Goal: Information Seeking & Learning: Learn about a topic

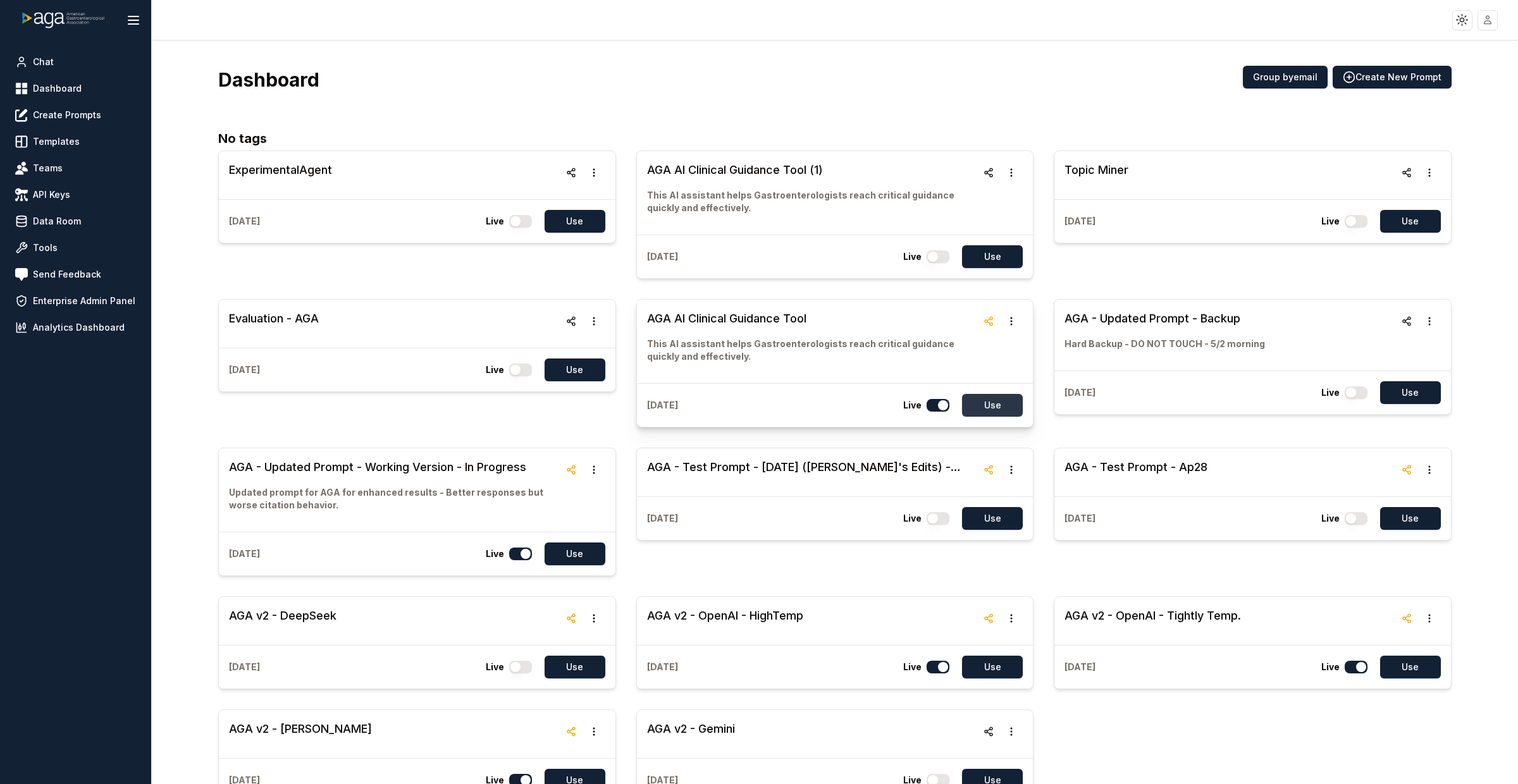
click at [983, 400] on button "Use" at bounding box center [992, 405] width 60 height 23
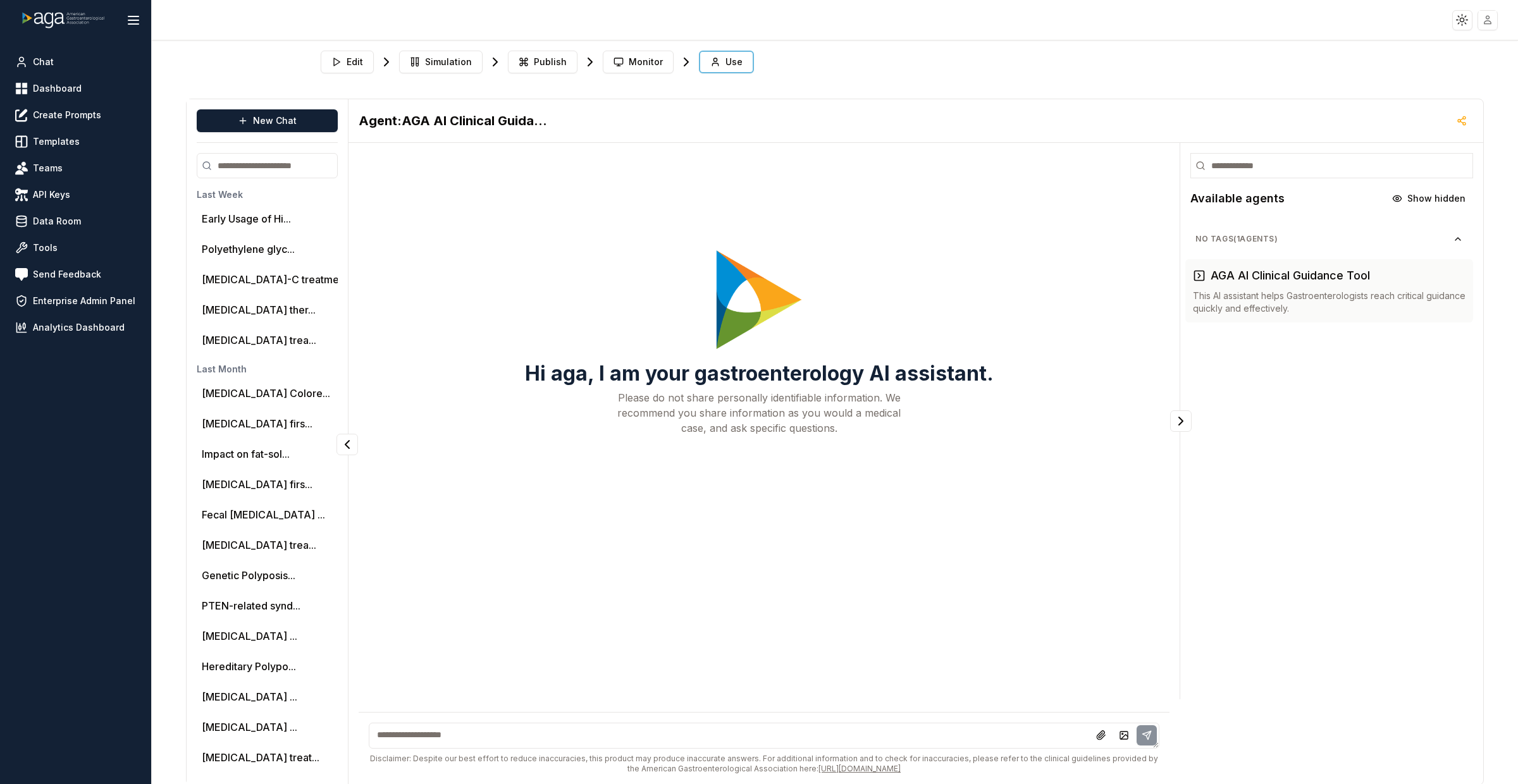
click at [526, 731] on textarea at bounding box center [764, 735] width 790 height 26
click at [234, 228] on li "Early Usage of Hi..." at bounding box center [319, 219] width 246 height 25
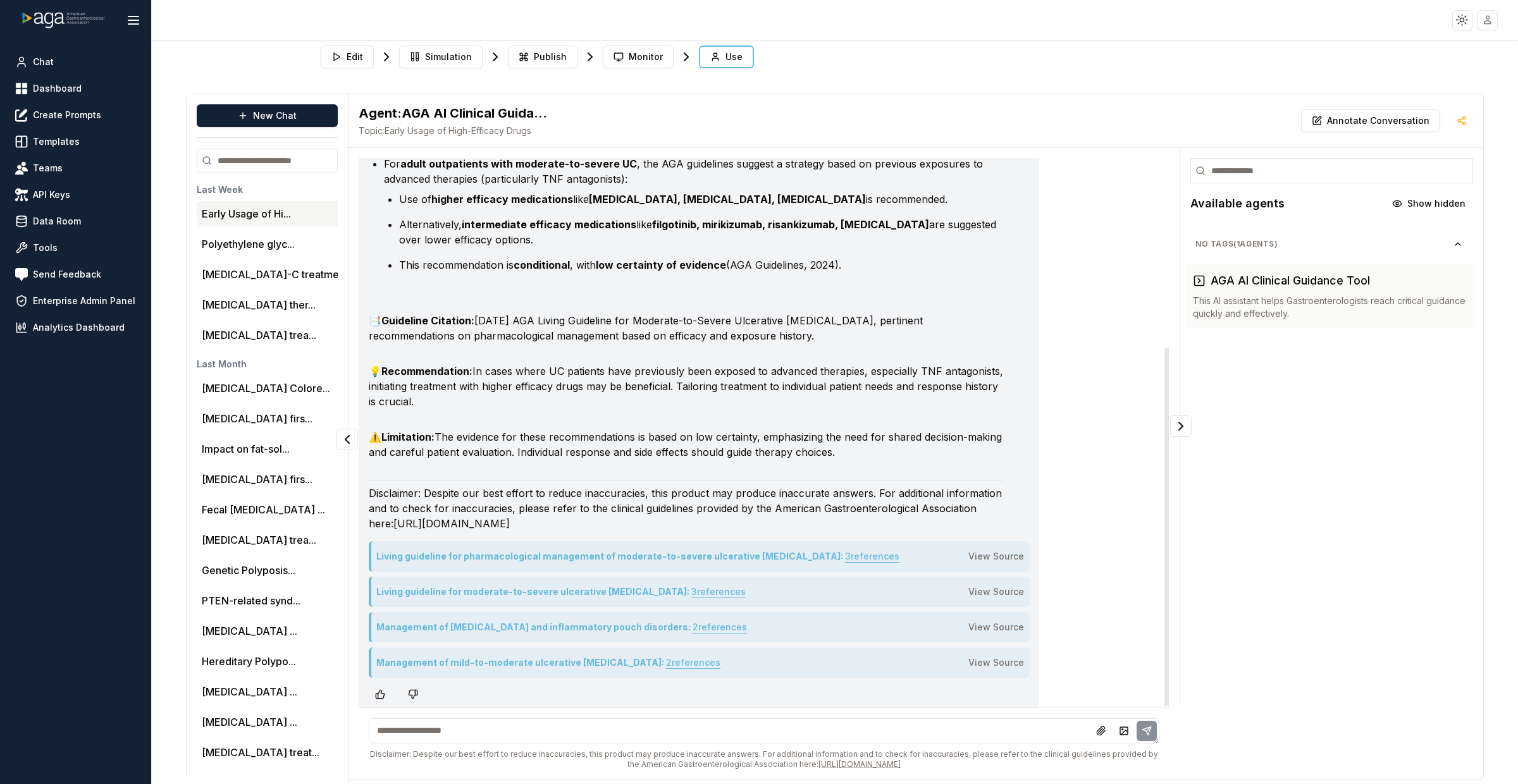
scroll to position [291, 0]
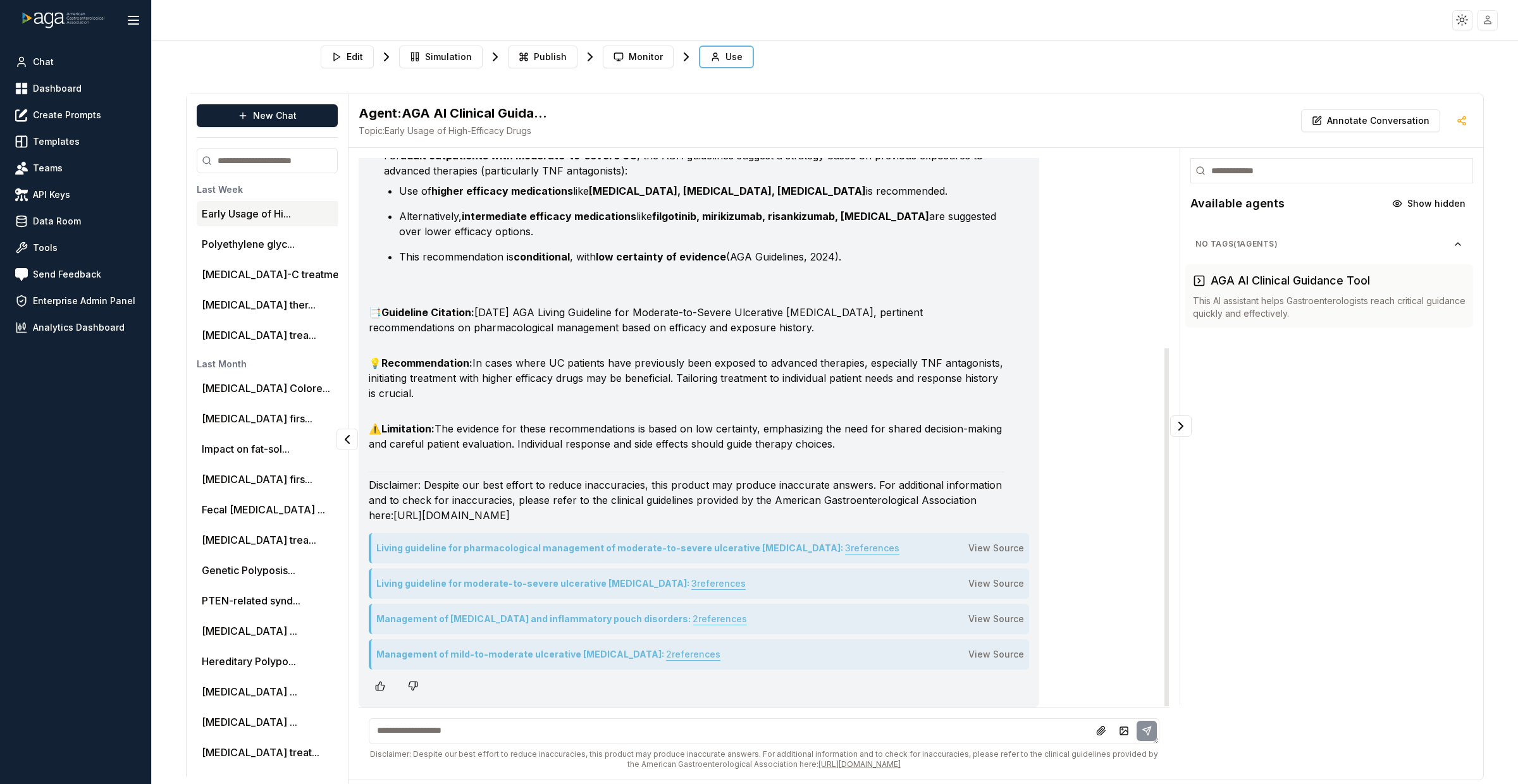
click at [481, 727] on textarea at bounding box center [764, 730] width 790 height 26
drag, startPoint x: 391, startPoint y: 729, endPoint x: 297, endPoint y: 735, distance: 94.2
click at [297, 735] on div "New Chat Last Week Early Usage of Hi... Polyethylene glyc... [MEDICAL_DATA]-C t…" at bounding box center [835, 437] width 1298 height 687
type textarea "**********"
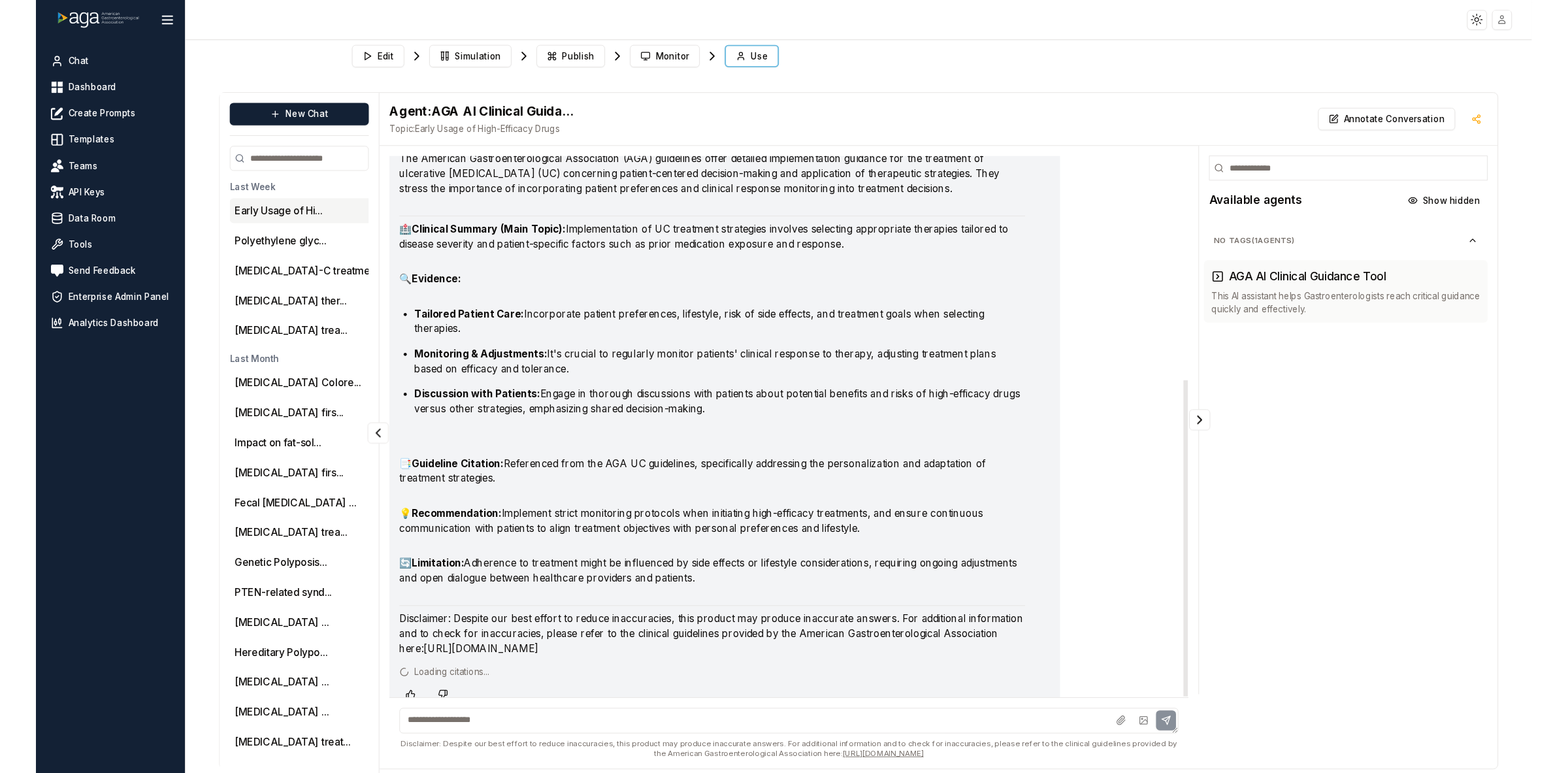
scroll to position [1013, 0]
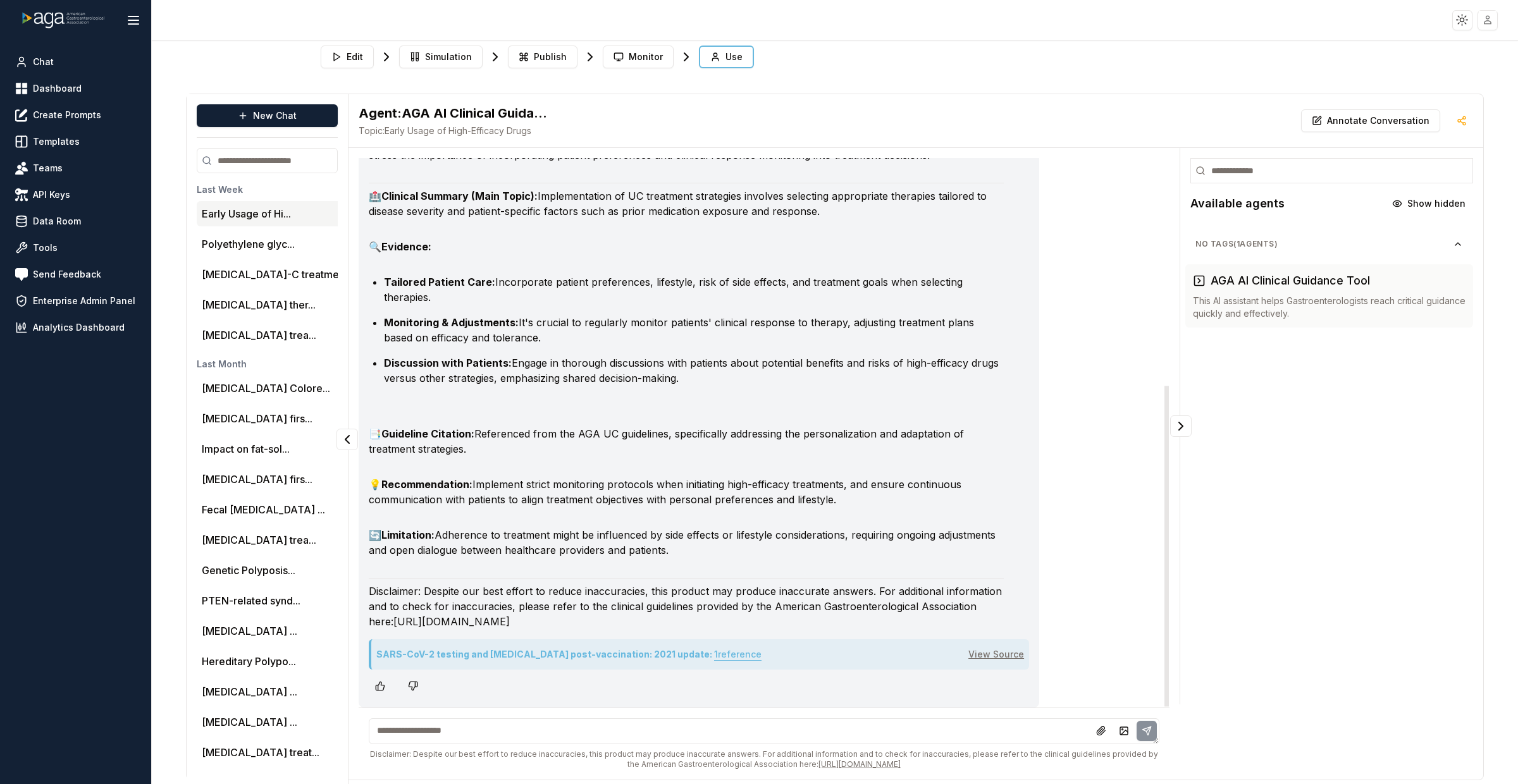
click at [1009, 651] on link "View Source" at bounding box center [995, 654] width 55 height 11
click at [714, 650] on button "1 reference" at bounding box center [737, 654] width 47 height 20
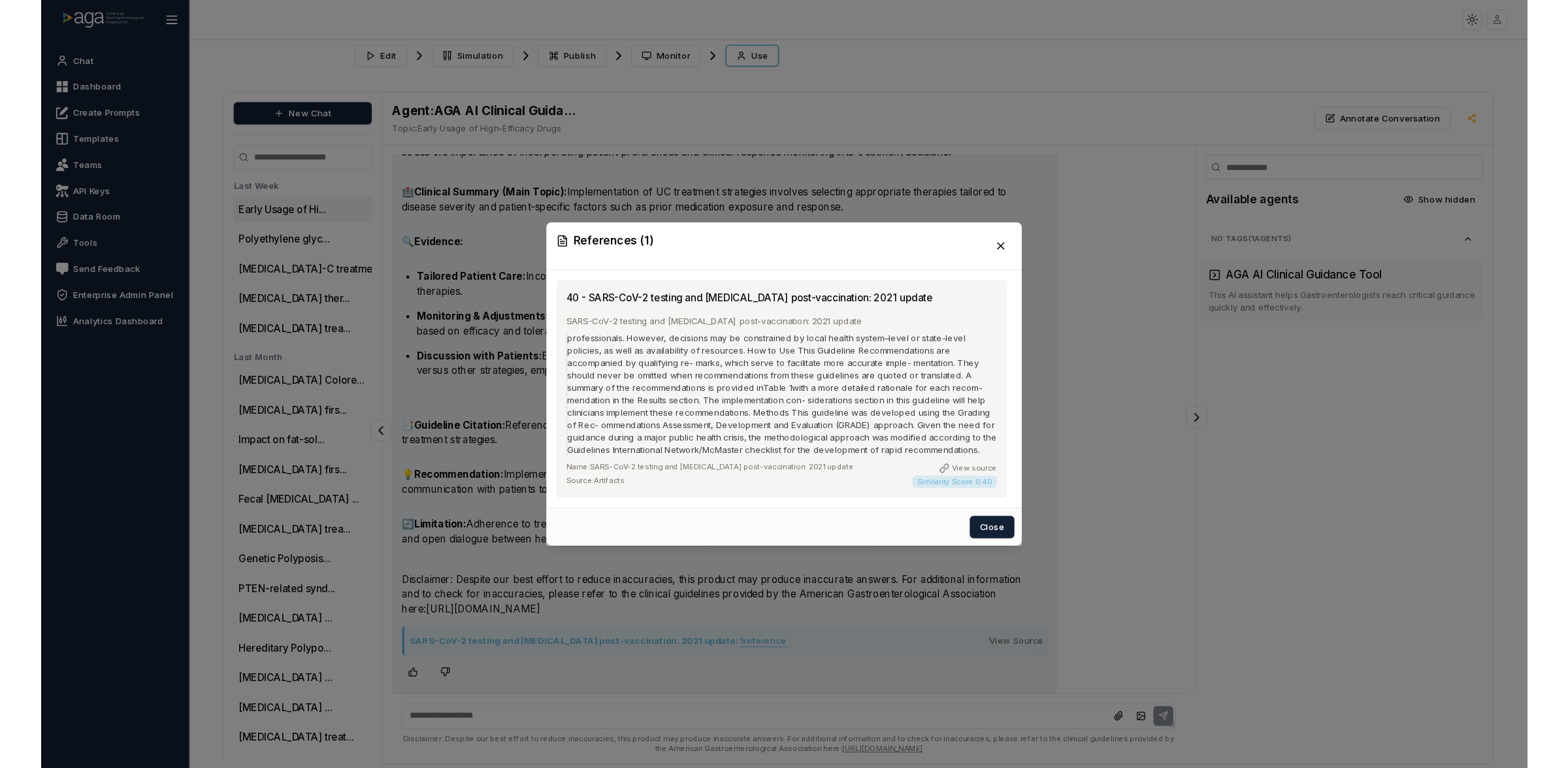
scroll to position [5, 0]
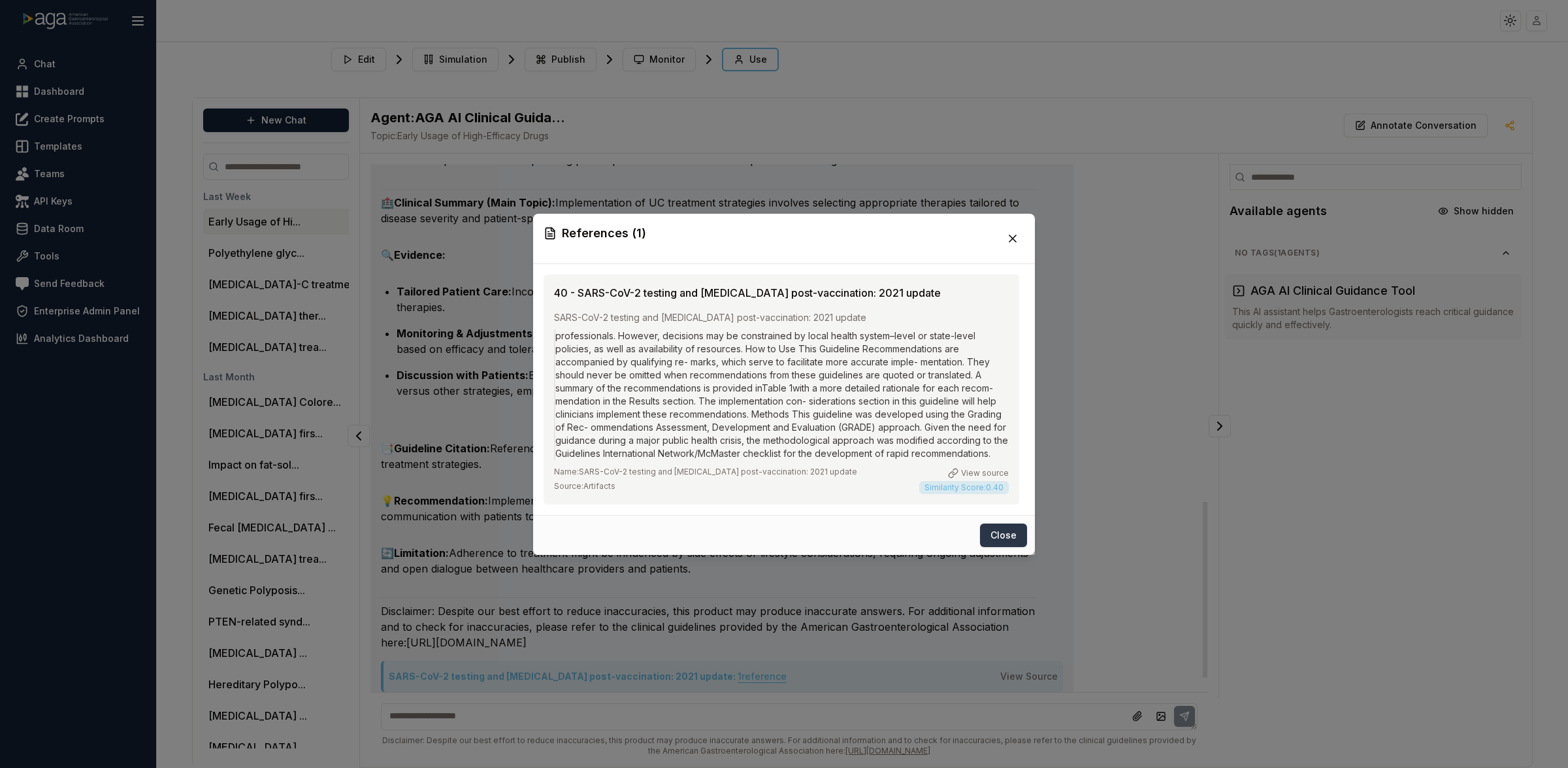
click at [1009, 534] on button "Close" at bounding box center [1004, 535] width 47 height 24
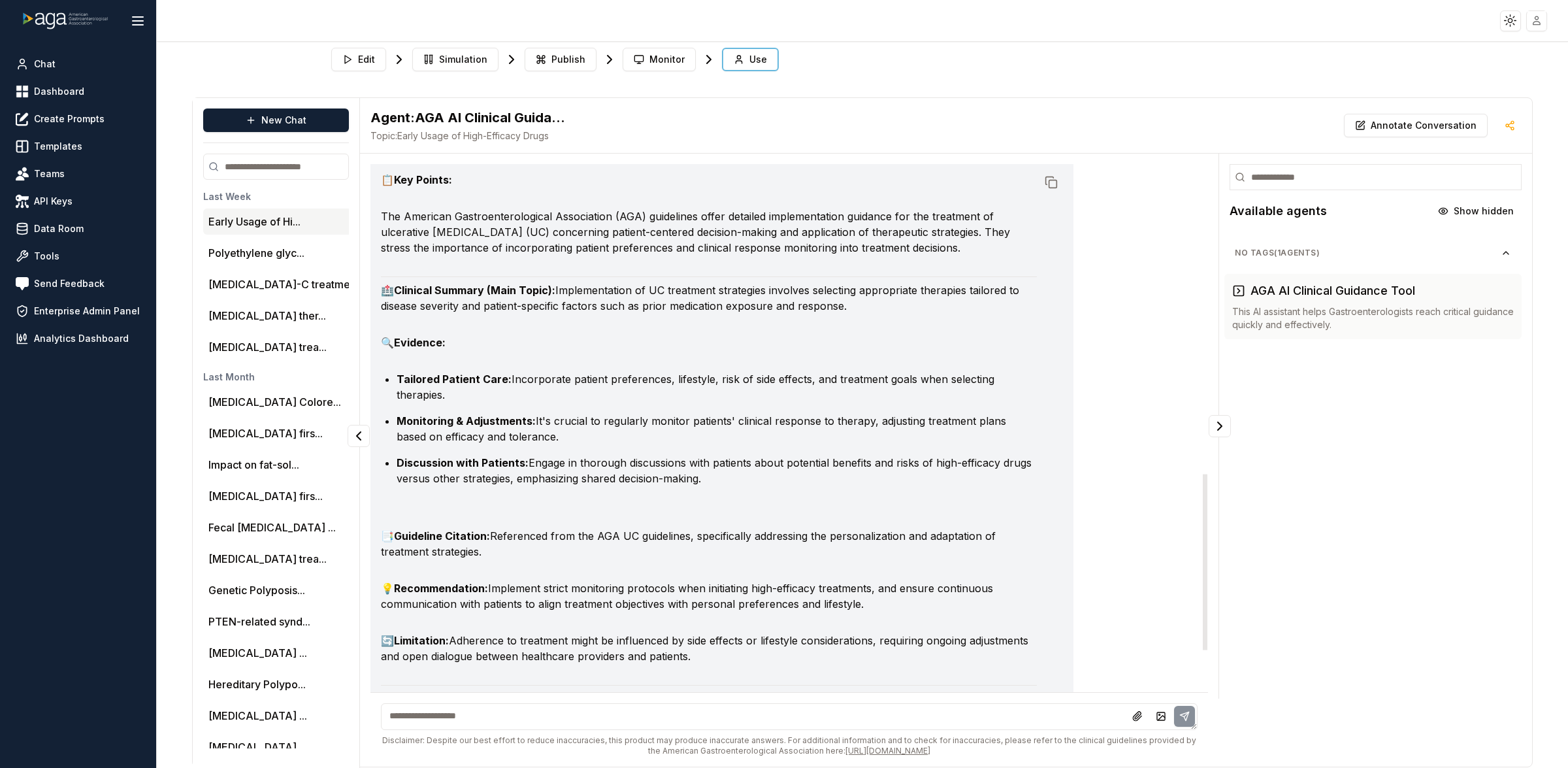
scroll to position [930, 0]
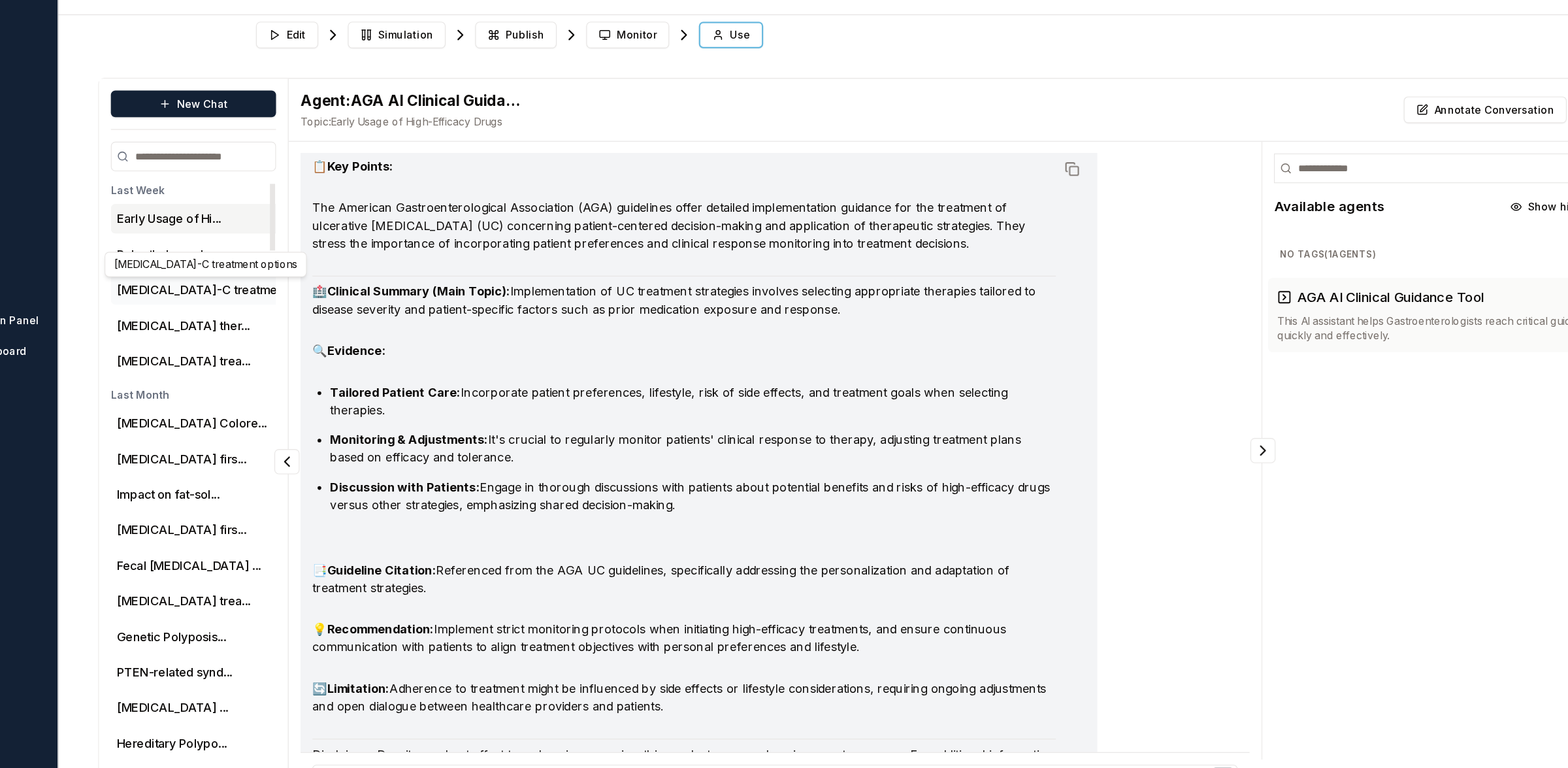
click at [270, 283] on button "[MEDICAL_DATA]-C treatment o..." at bounding box center [292, 284] width 168 height 16
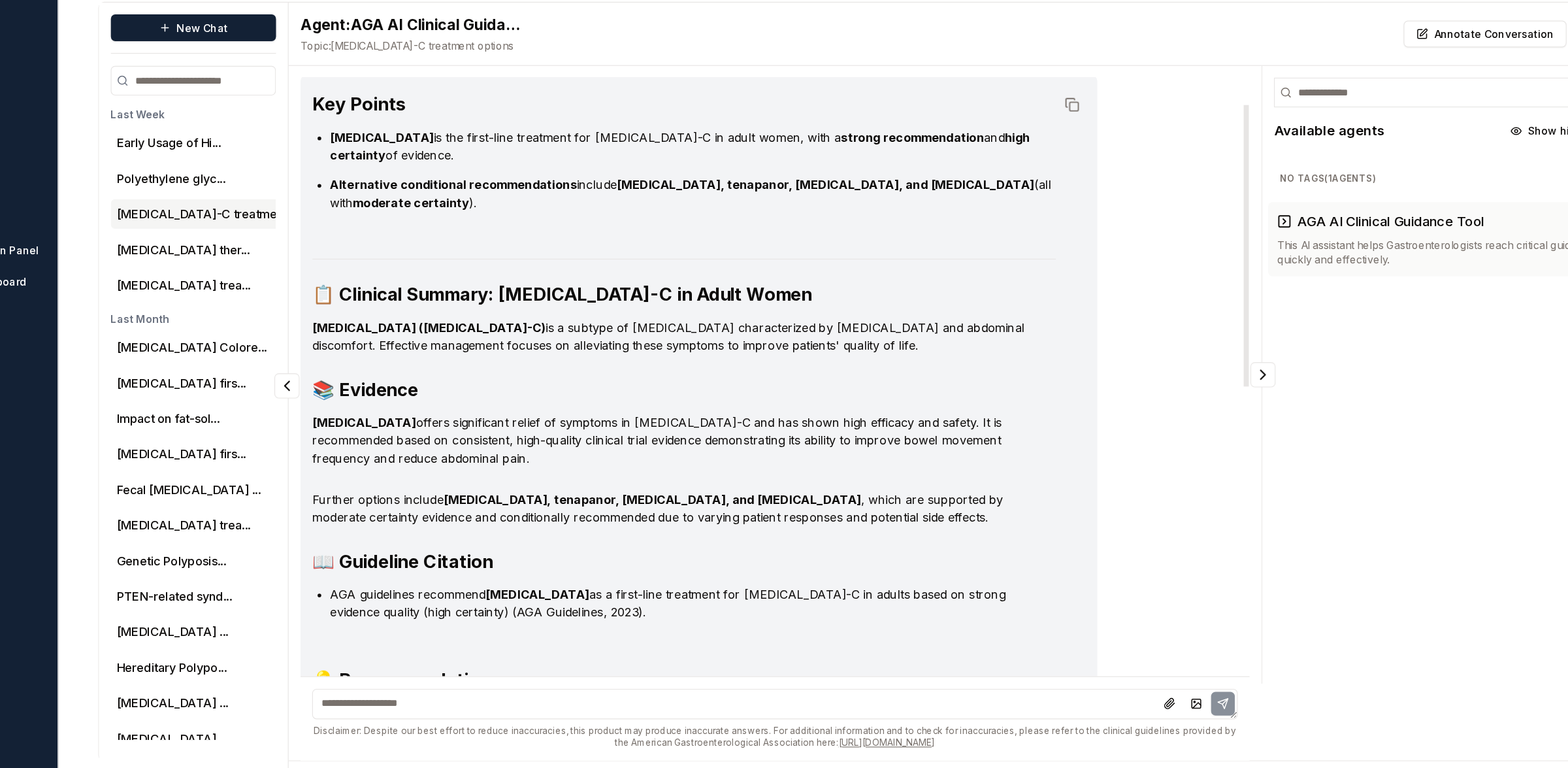
scroll to position [50, 0]
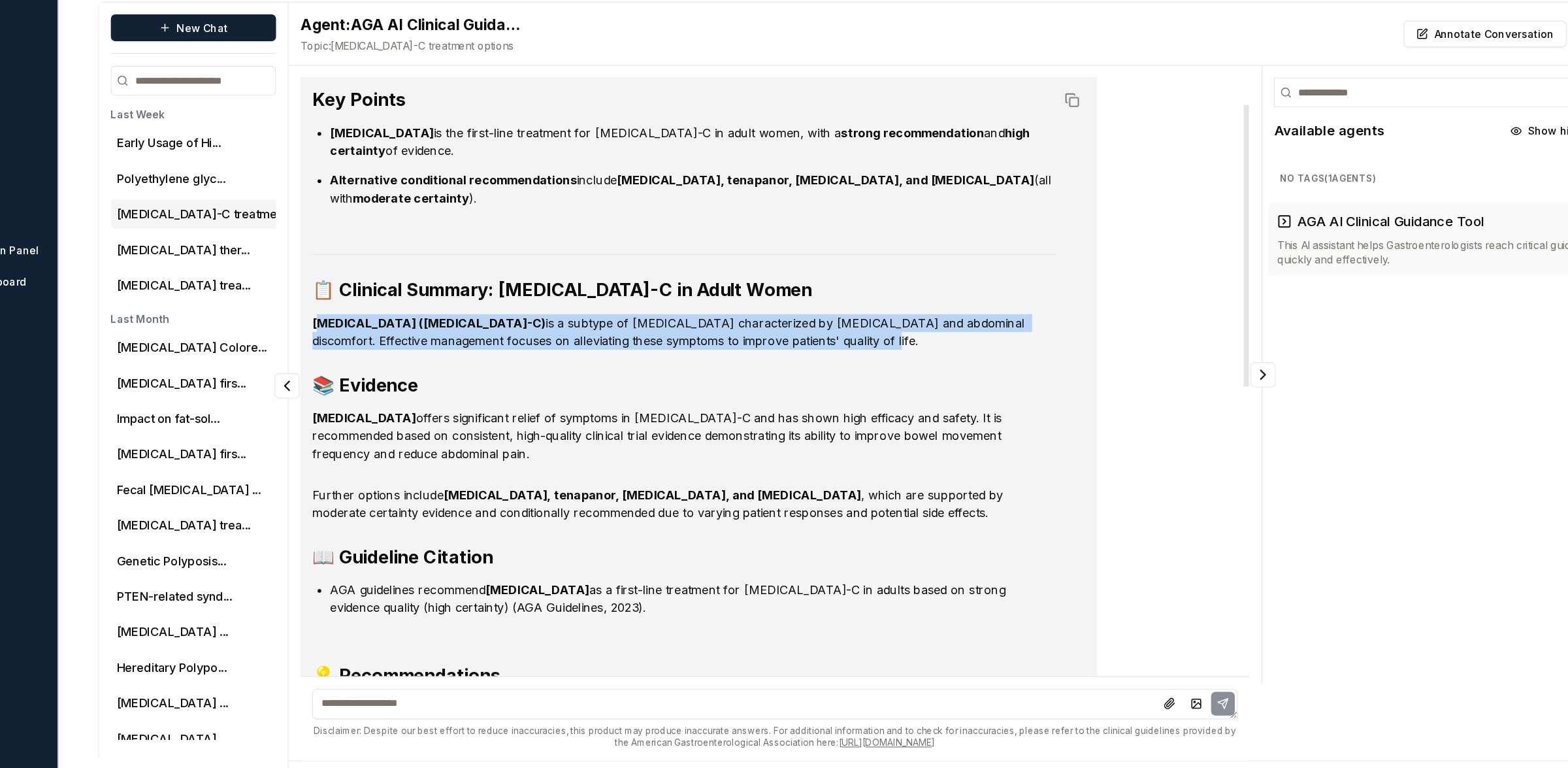
drag, startPoint x: 384, startPoint y: 357, endPoint x: 939, endPoint y: 379, distance: 555.4
click at [939, 379] on p "[MEDICAL_DATA] ([MEDICAL_DATA]-C) is a subtype of [MEDICAL_DATA] characterized …" at bounding box center [708, 382] width 656 height 31
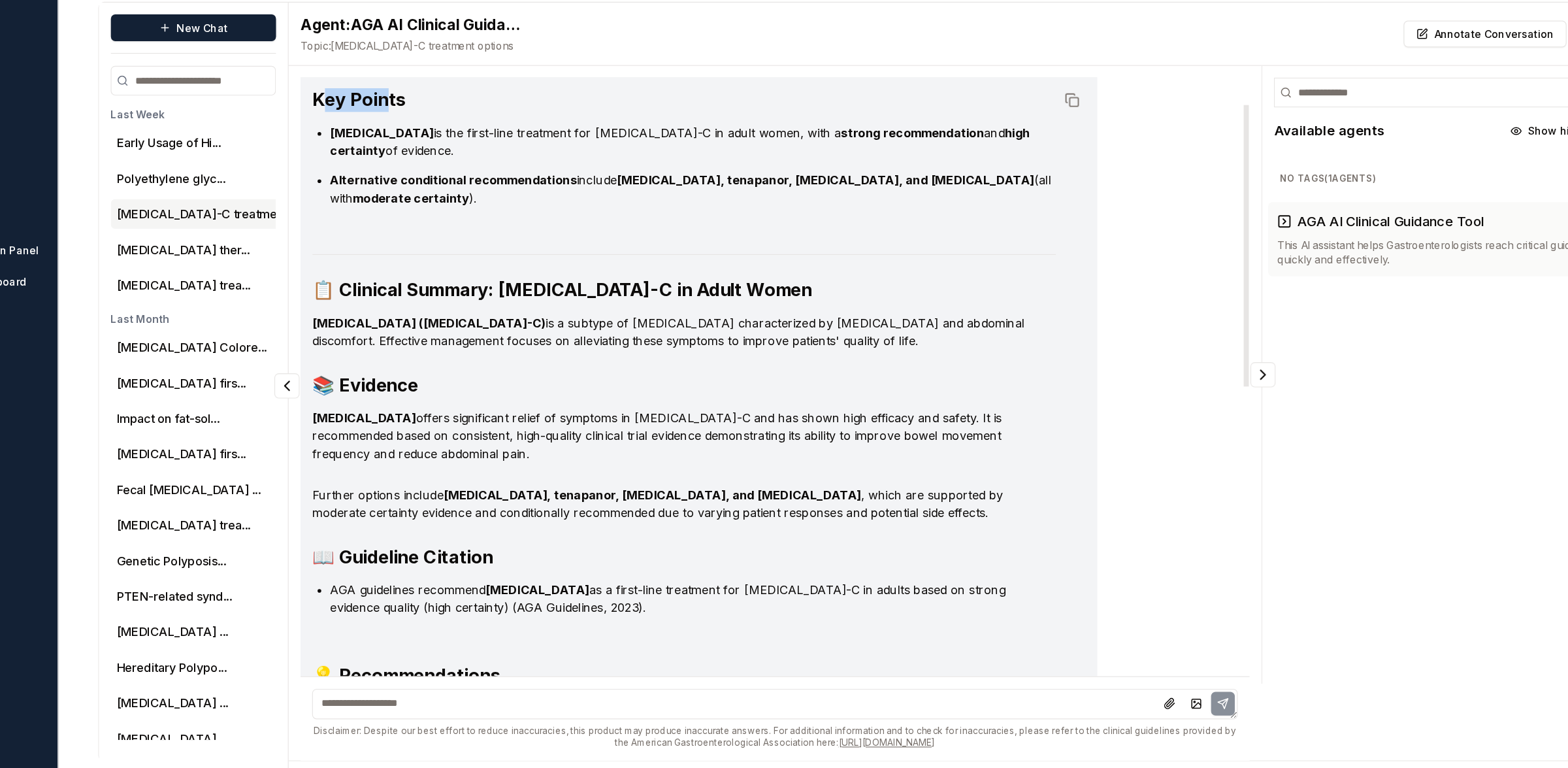
scroll to position [48, 0]
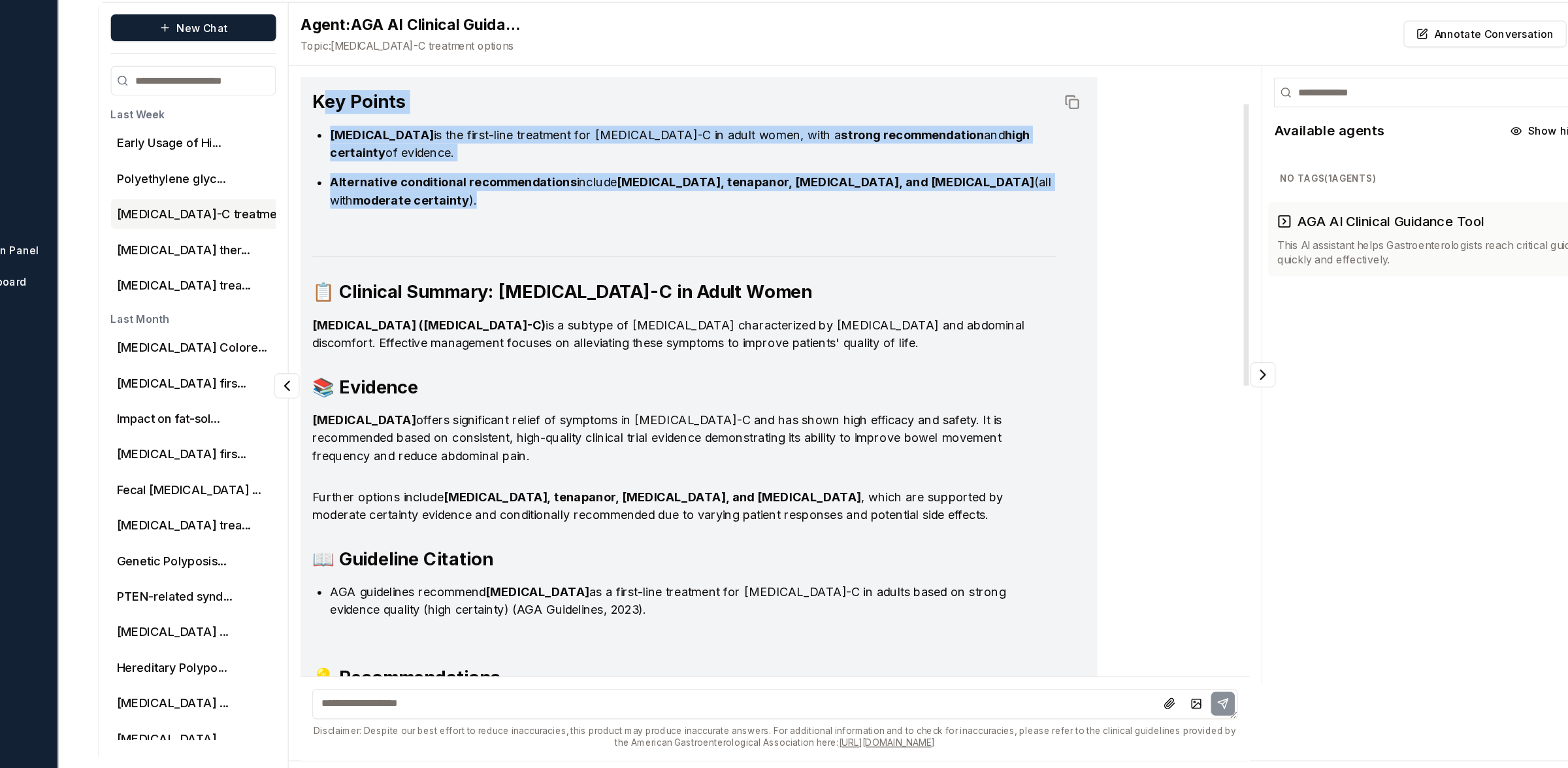
drag, startPoint x: 389, startPoint y: 172, endPoint x: 500, endPoint y: 245, distance: 132.9
click at [500, 245] on div "Key Points [MEDICAL_DATA] is the first-line treatment for [MEDICAL_DATA]-C in a…" at bounding box center [722, 629] width 682 height 921
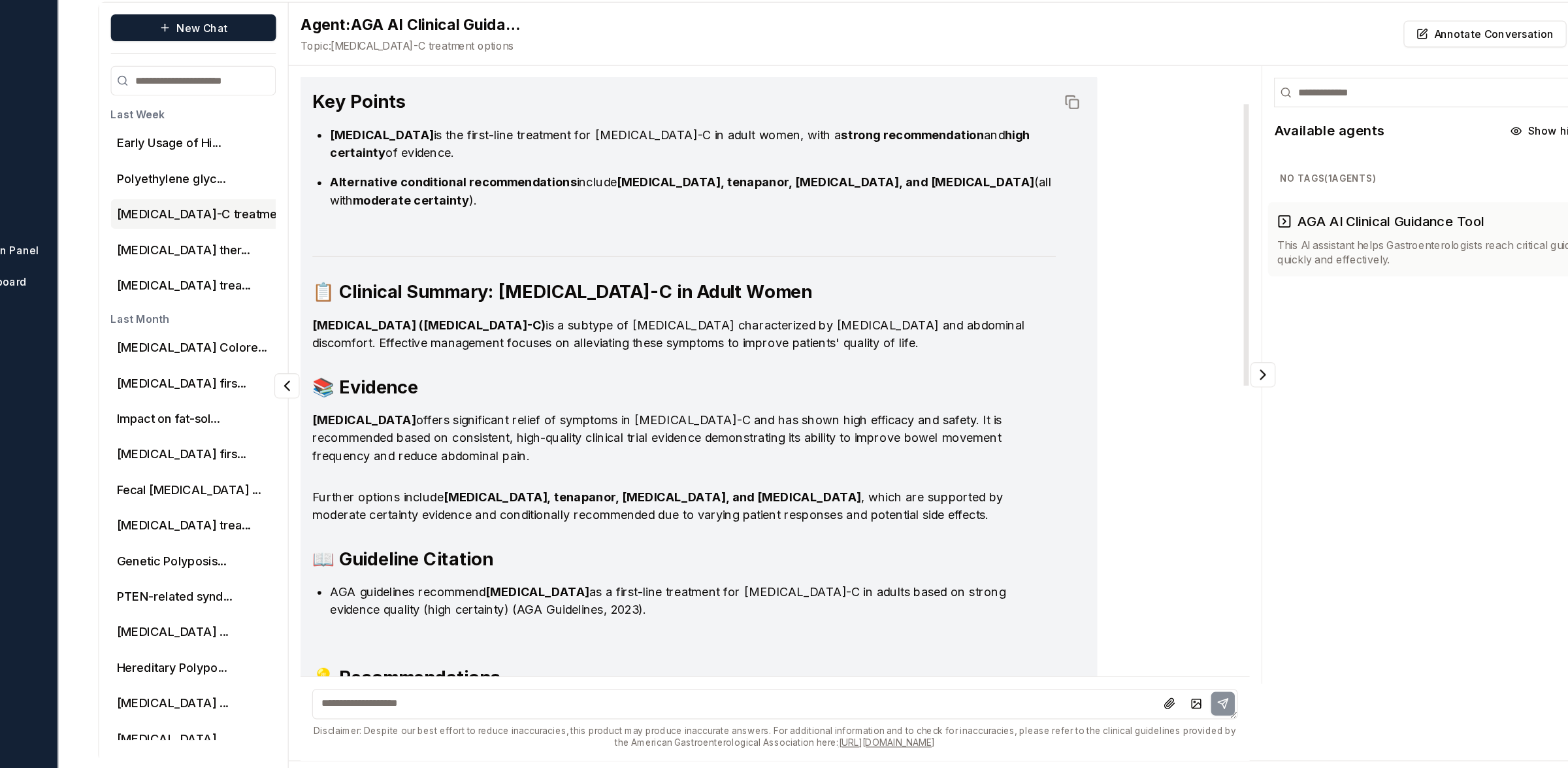
click at [473, 244] on strong "Alternative conditional recommendations" at bounding box center [506, 250] width 218 height 13
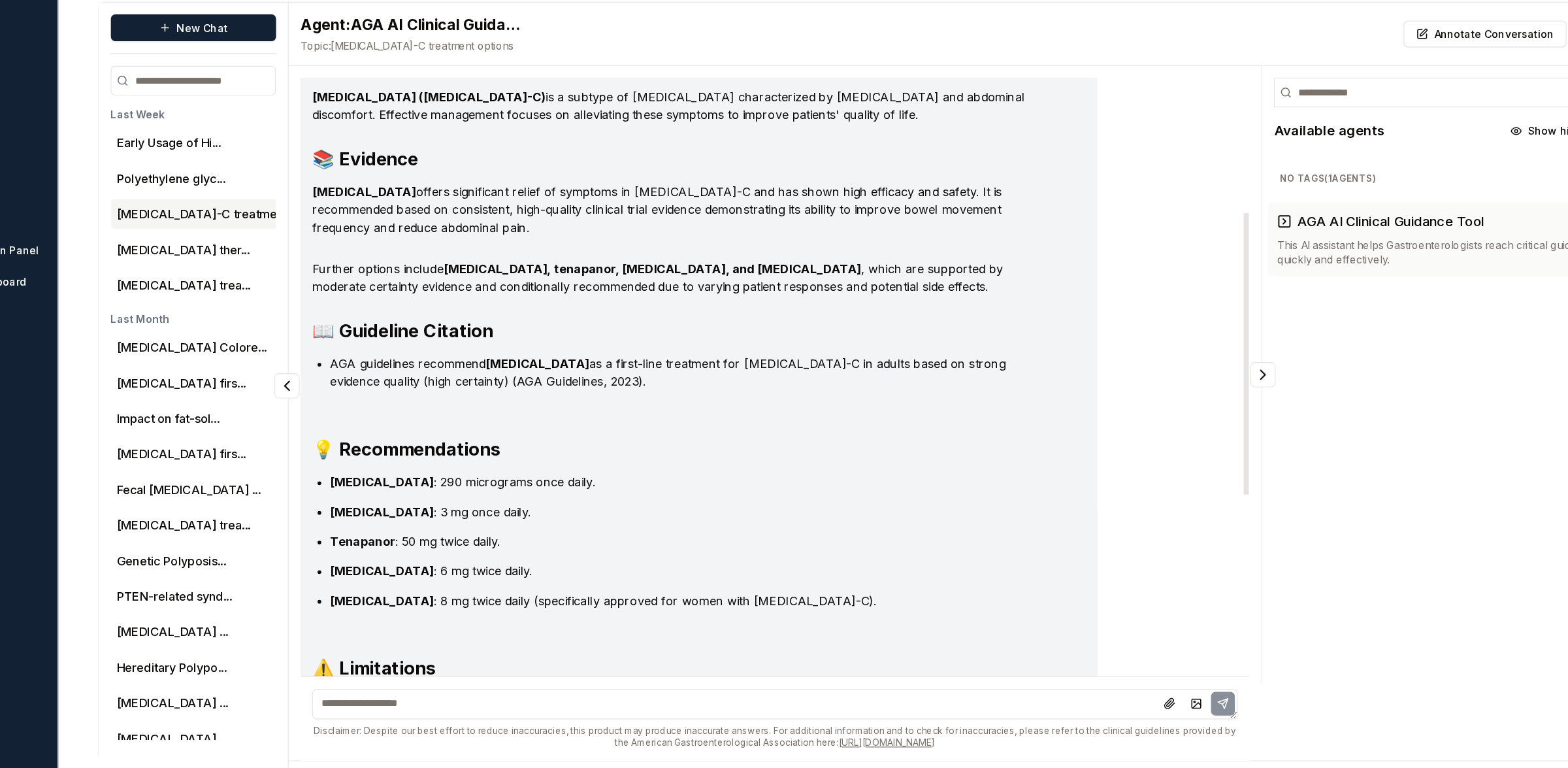
scroll to position [252, 0]
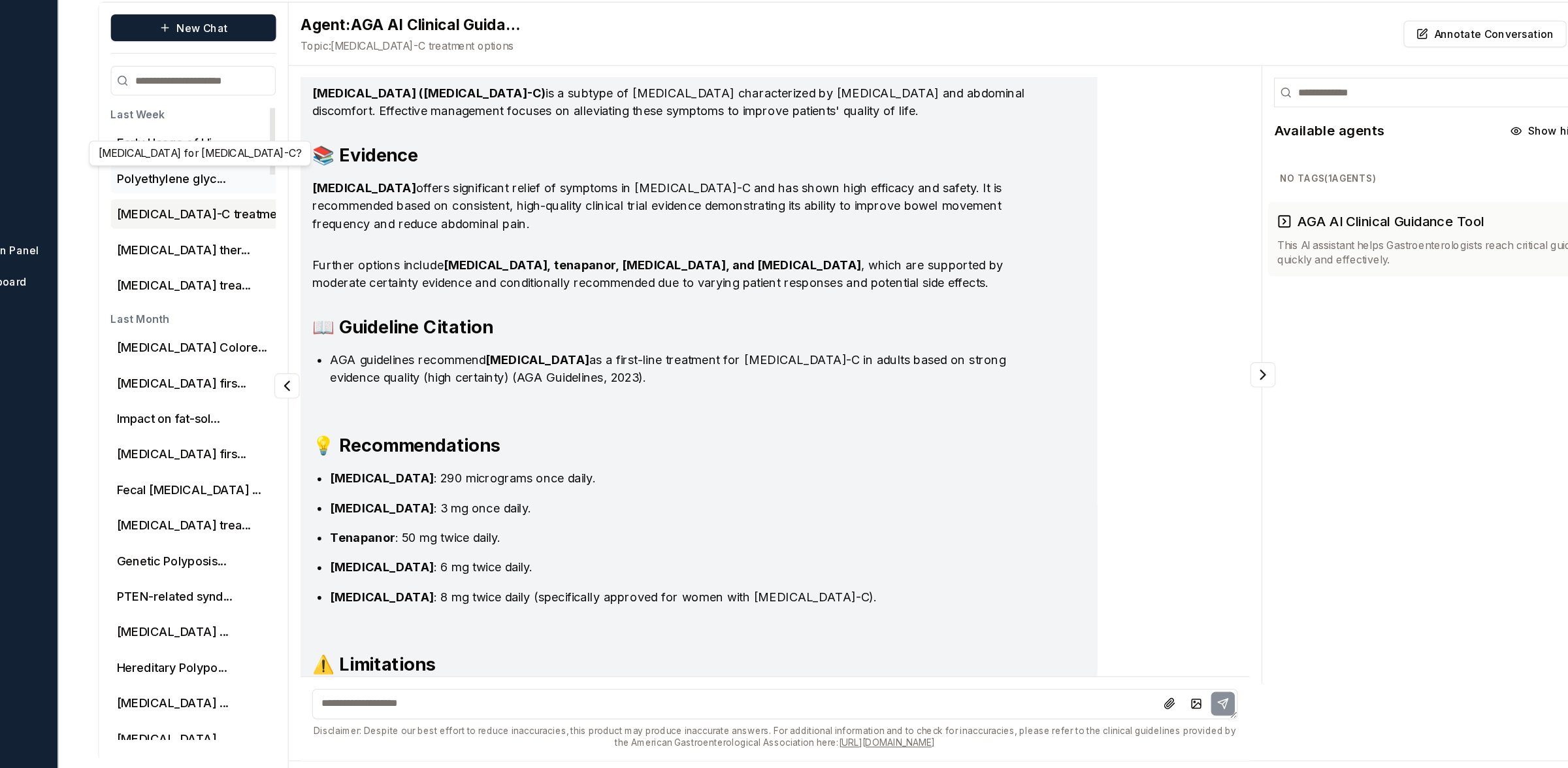
click at [300, 245] on button "Polyethylene glyc..." at bounding box center [257, 247] width 96 height 16
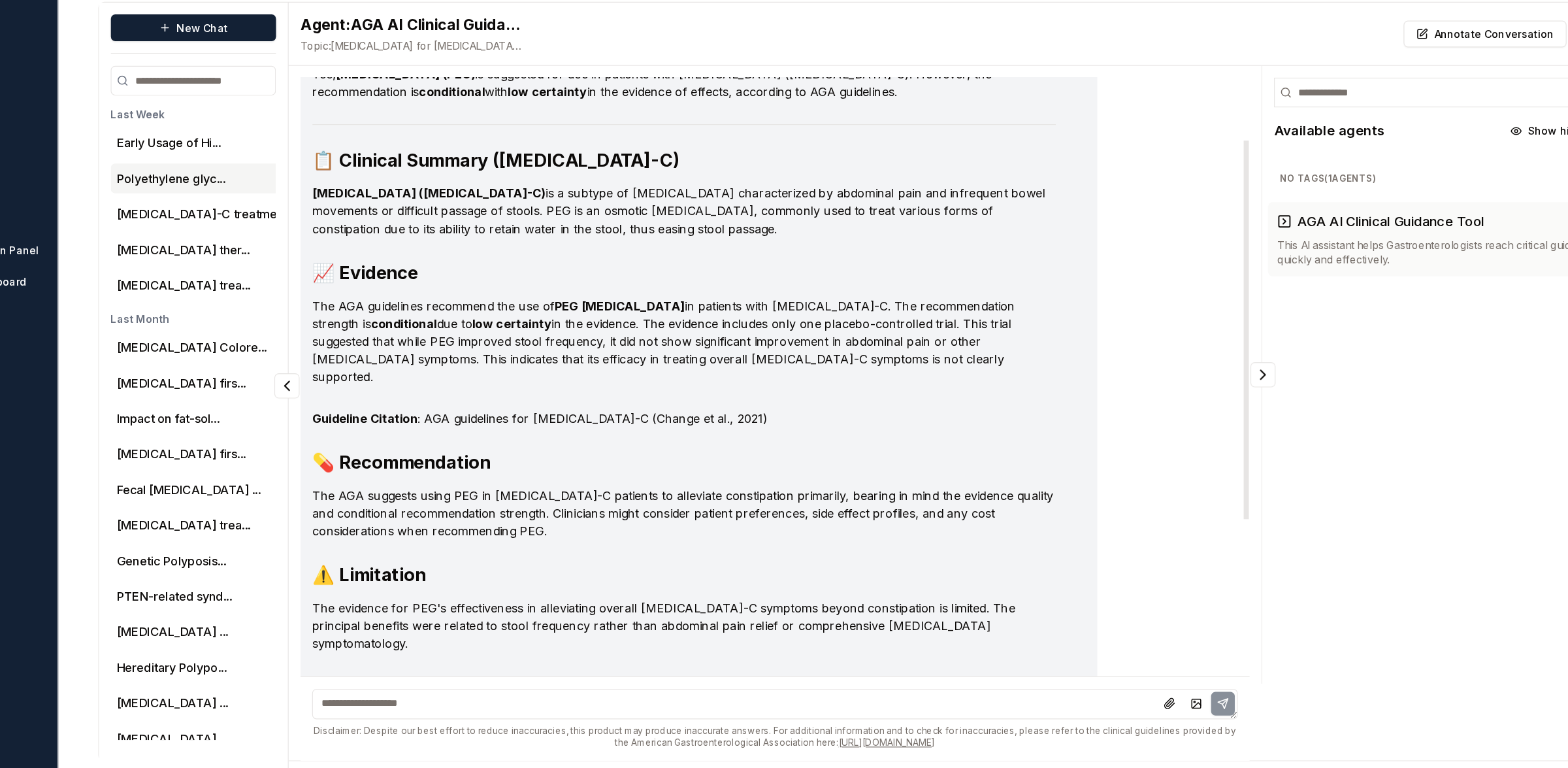
scroll to position [86, 0]
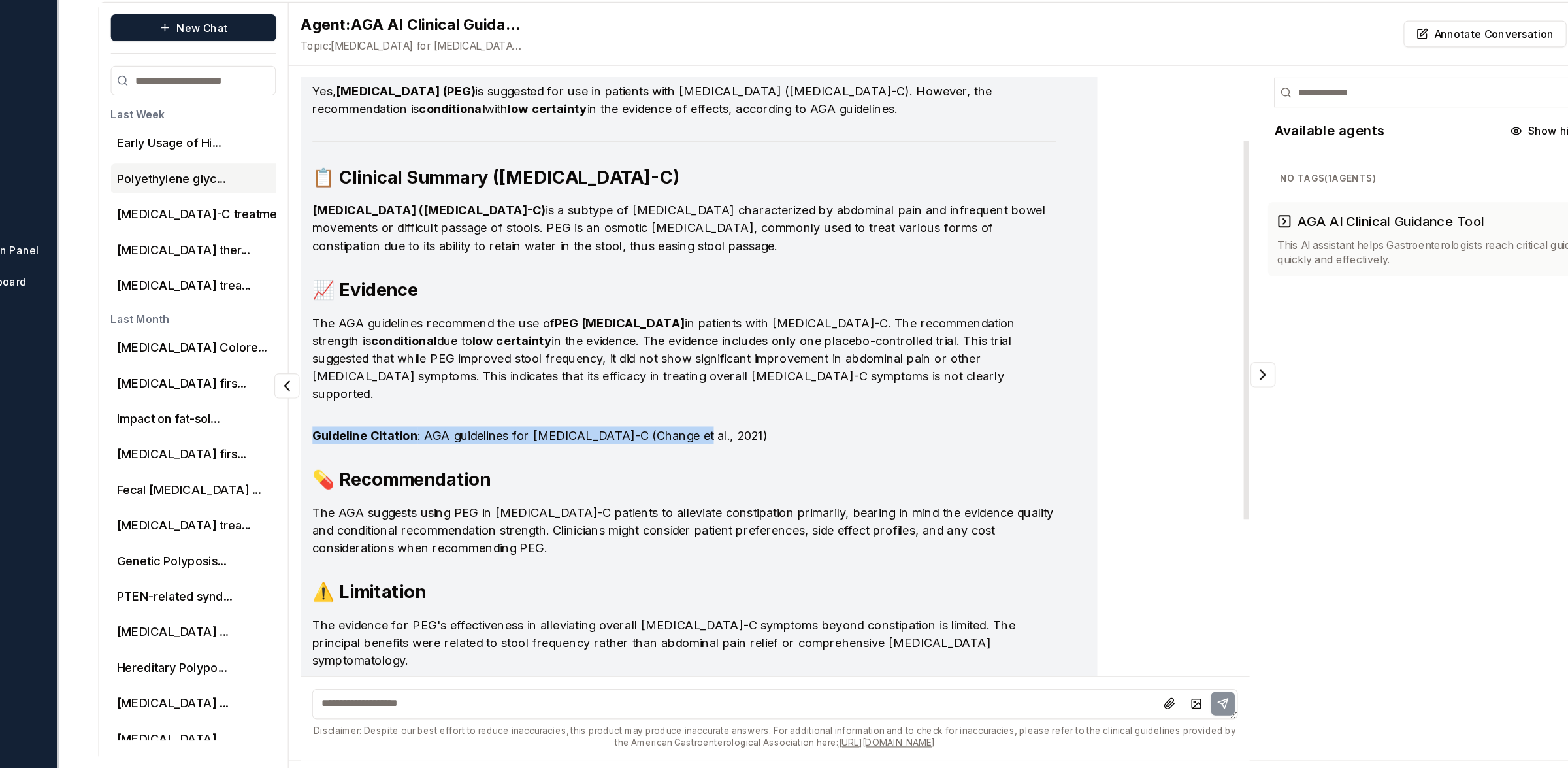
drag, startPoint x: 713, startPoint y: 459, endPoint x: 376, endPoint y: 458, distance: 337.0
click at [376, 458] on div "Key Points: Yes, [MEDICAL_DATA] (PEG) is suggested for use in patients with [ME…" at bounding box center [721, 524] width 703 height 819
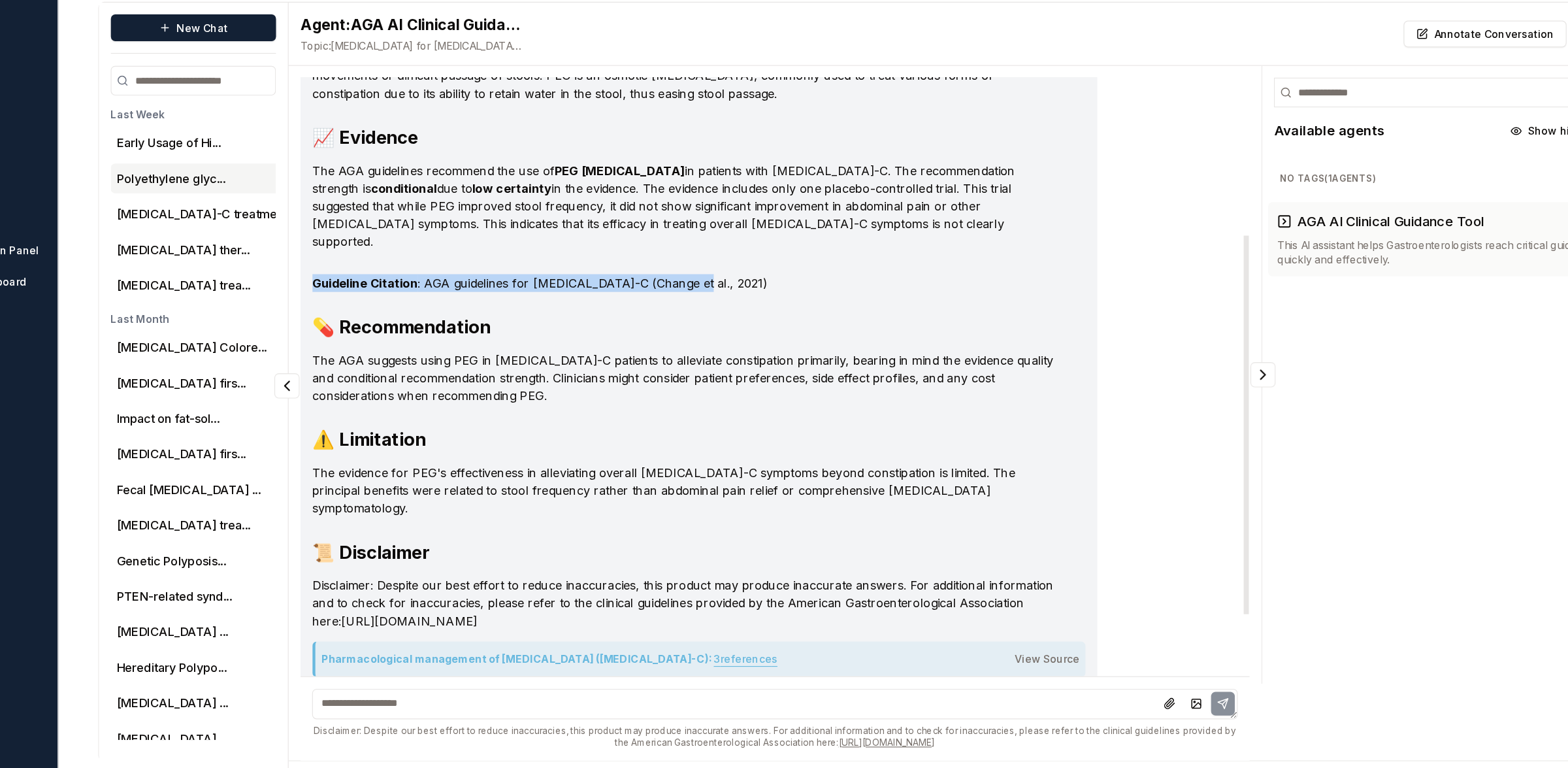
scroll to position [226, 0]
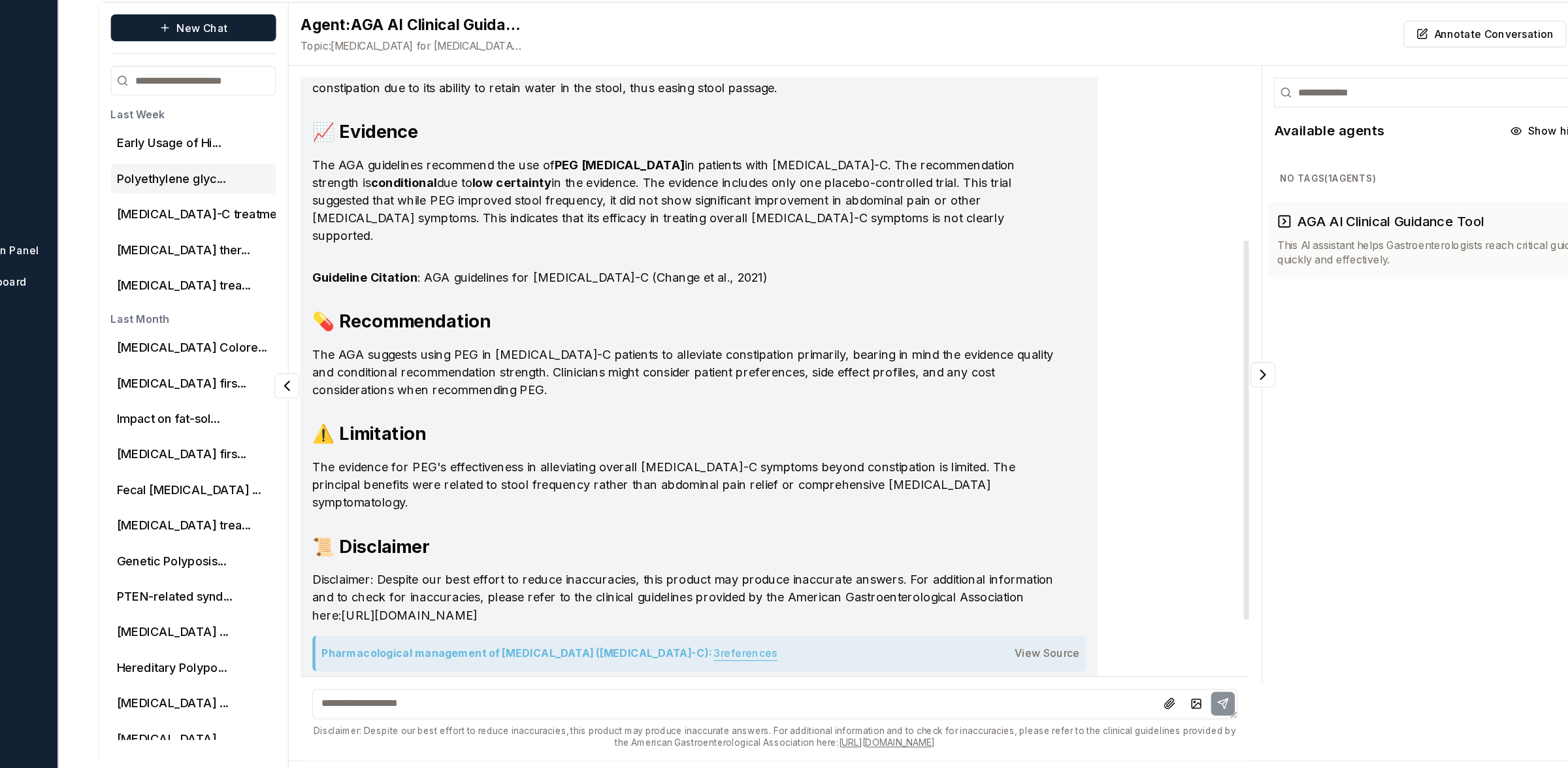
click at [458, 363] on h3 "💊 Recommendation" at bounding box center [708, 373] width 656 height 21
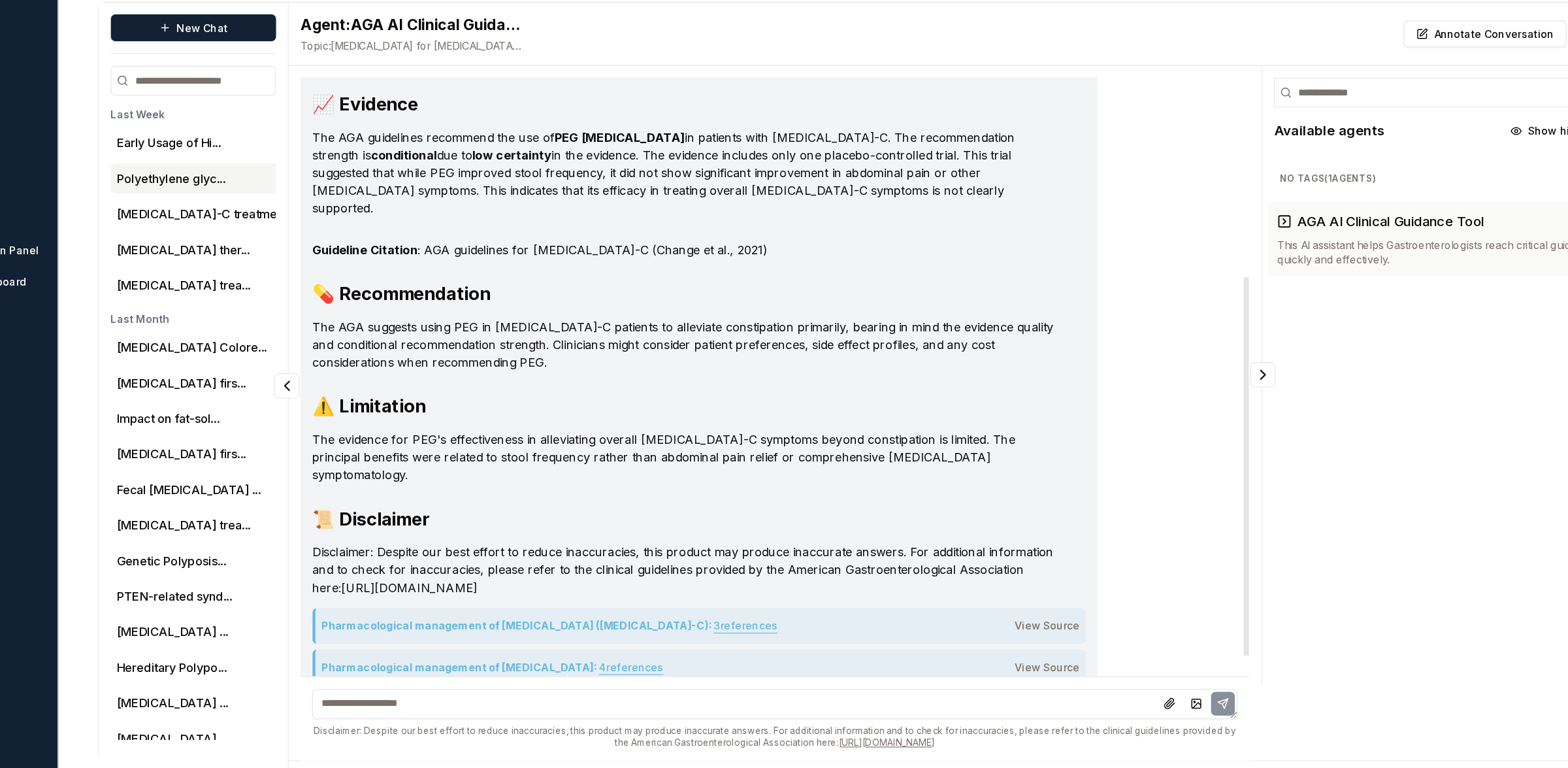
scroll to position [302, 0]
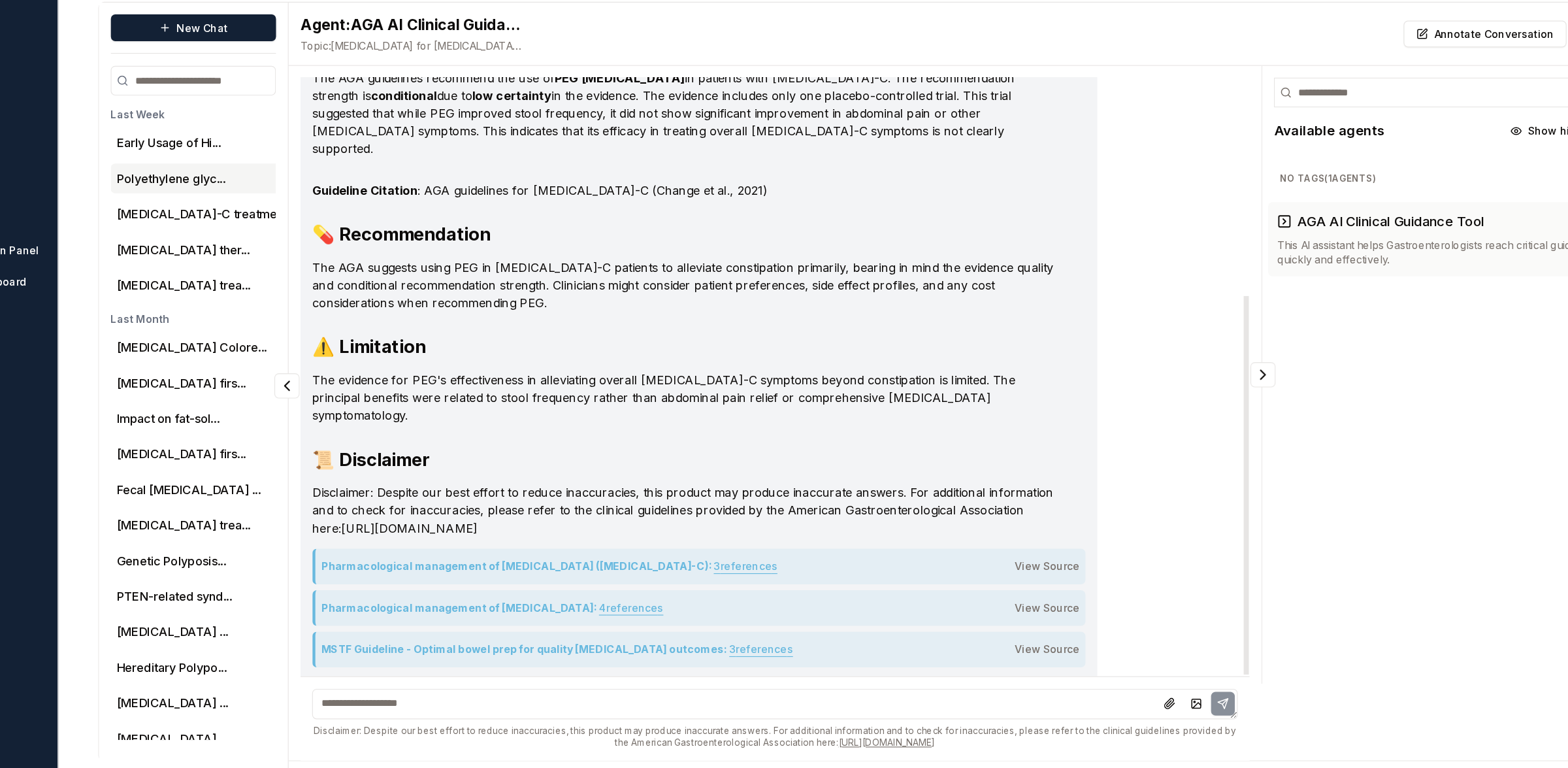
drag, startPoint x: 378, startPoint y: 459, endPoint x: 565, endPoint y: 520, distance: 196.7
click at [565, 520] on div "Key Points: Yes, [MEDICAL_DATA] (PEG) is suggested for use in patients with [ME…" at bounding box center [721, 308] width 703 height 819
drag, startPoint x: 388, startPoint y: 732, endPoint x: 974, endPoint y: 745, distance: 586.1
click at [974, 745] on div "Disclaimer: Despite our best effort to reduce inaccuracies, this product may pr…" at bounding box center [789, 739] width 816 height 21
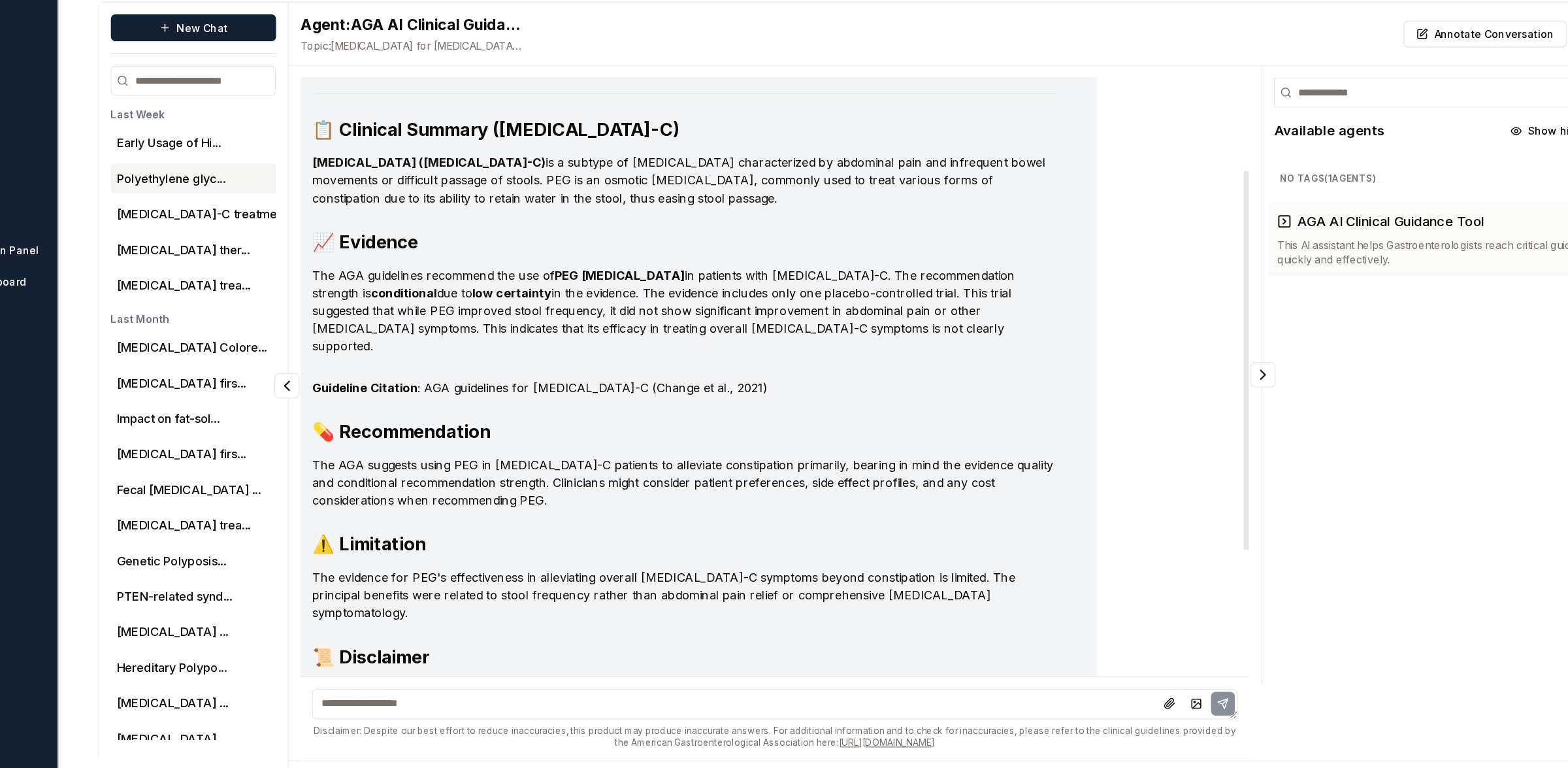
scroll to position [133, 0]
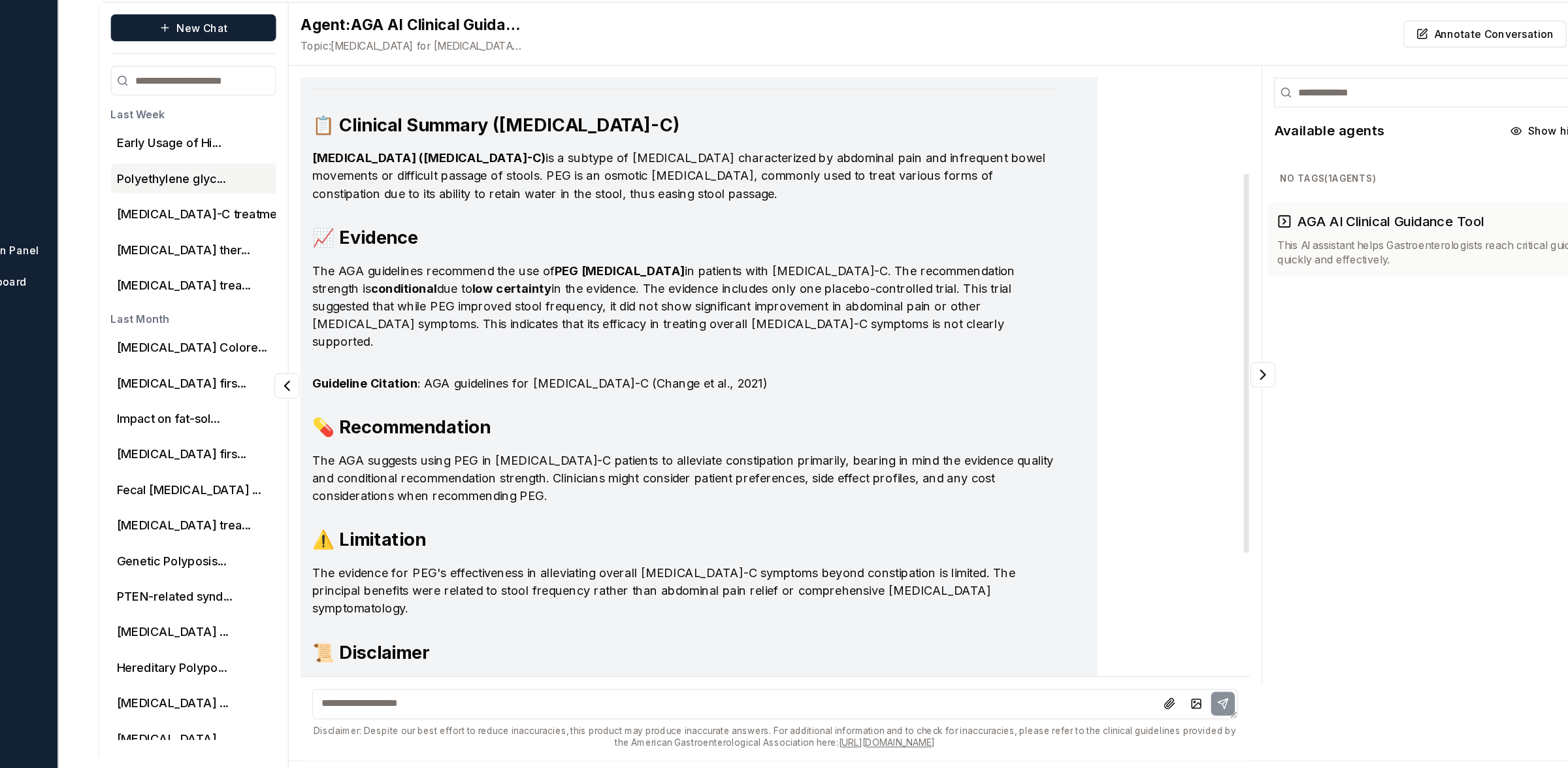
click at [391, 201] on h3 "📋 Clinical Summary ([MEDICAL_DATA]-C)" at bounding box center [708, 200] width 656 height 21
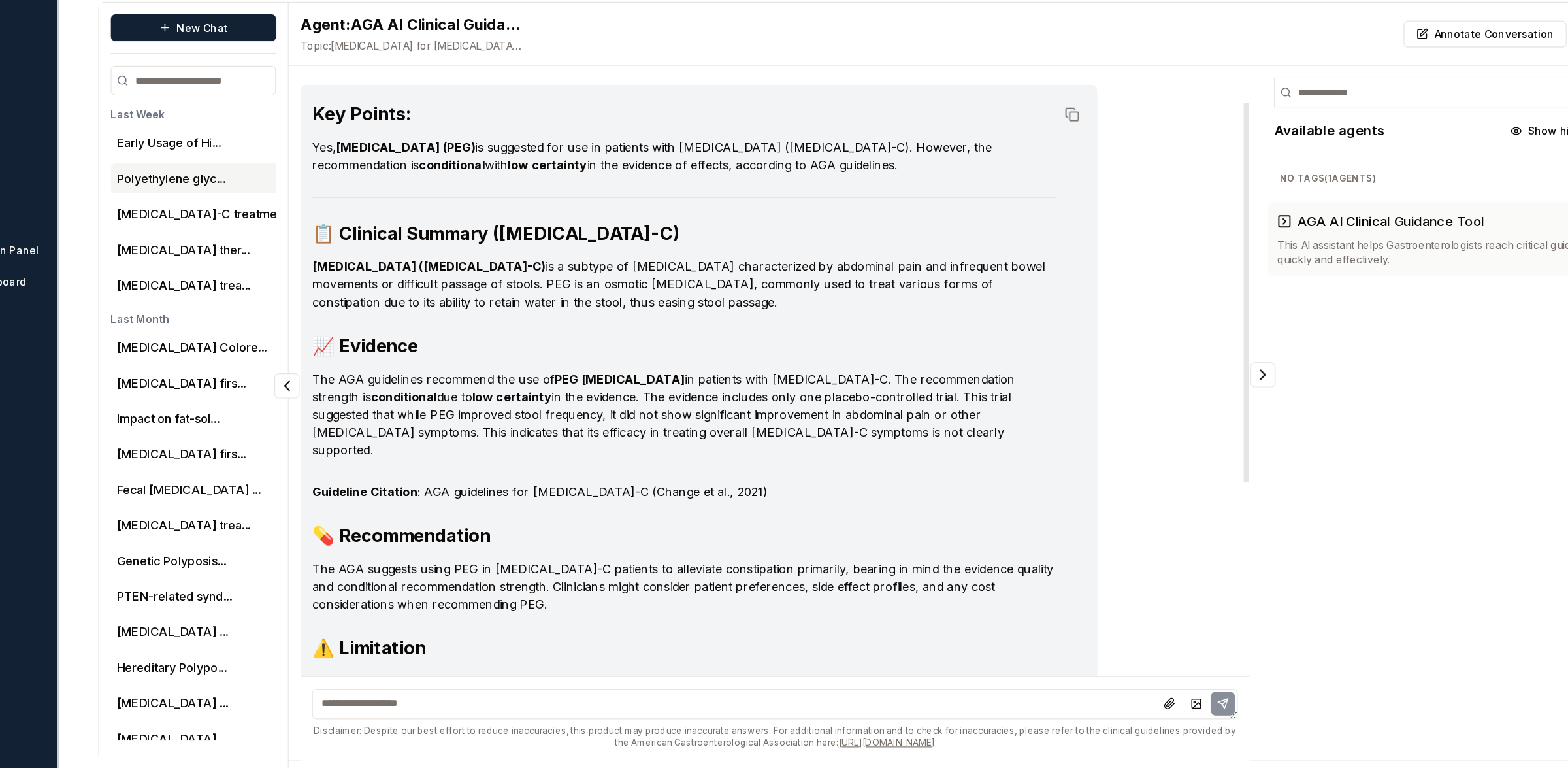
scroll to position [40, 0]
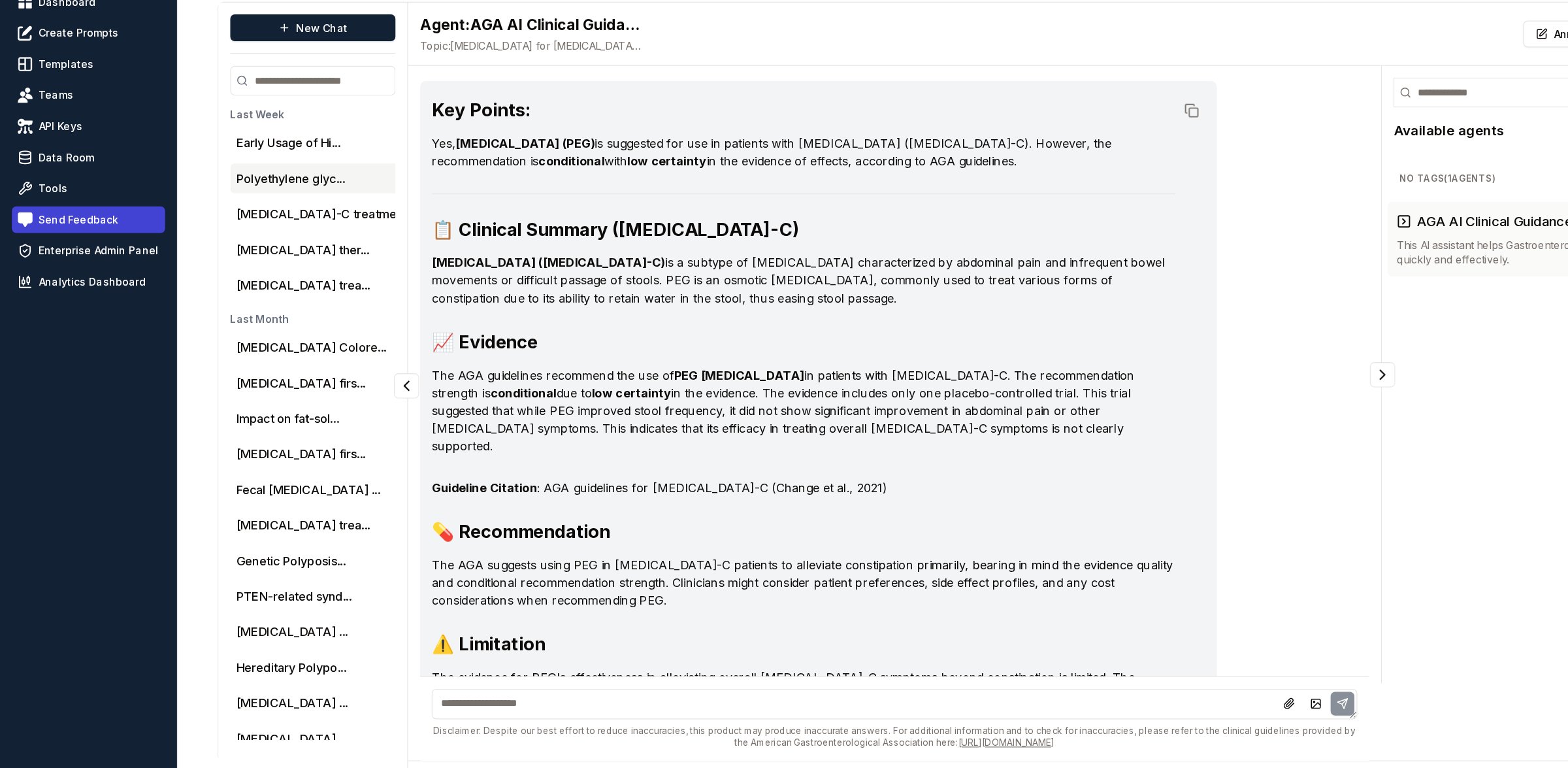
click at [71, 283] on span "Send Feedback" at bounding box center [69, 283] width 71 height 13
click at [57, 280] on span "Send Feedback" at bounding box center [69, 283] width 71 height 13
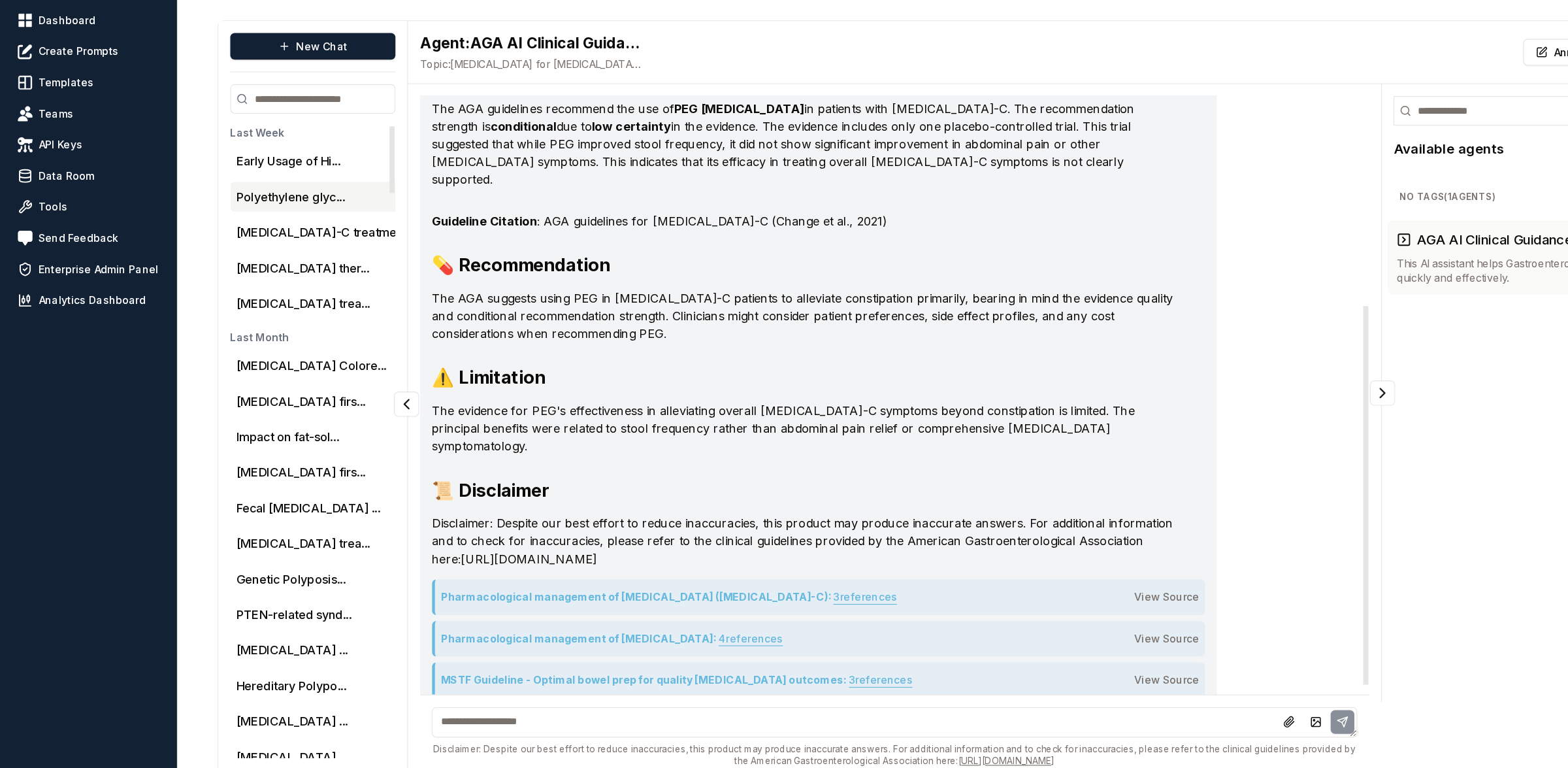
scroll to position [302, 0]
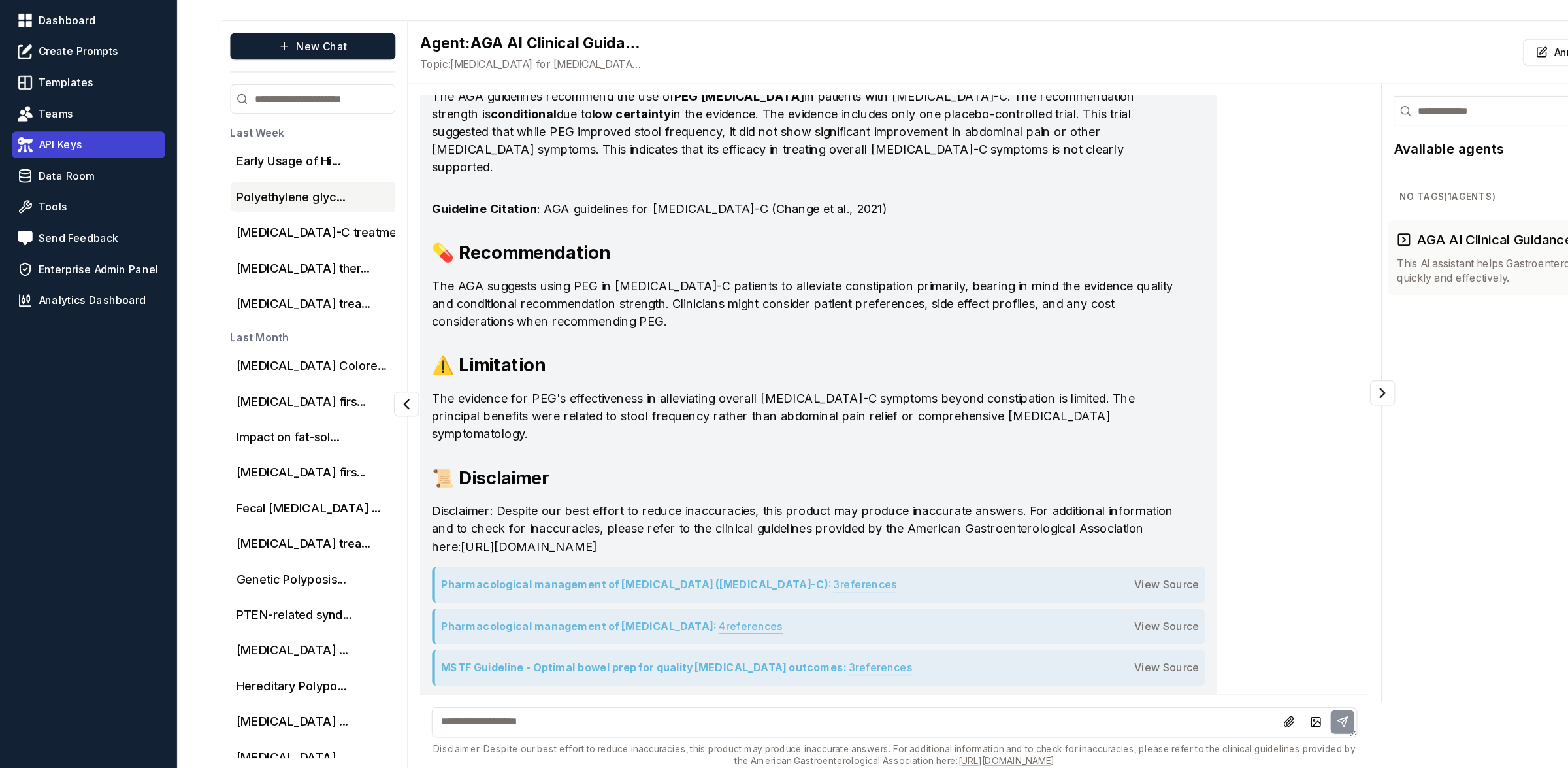
click at [48, 200] on span "API Keys" at bounding box center [53, 201] width 39 height 13
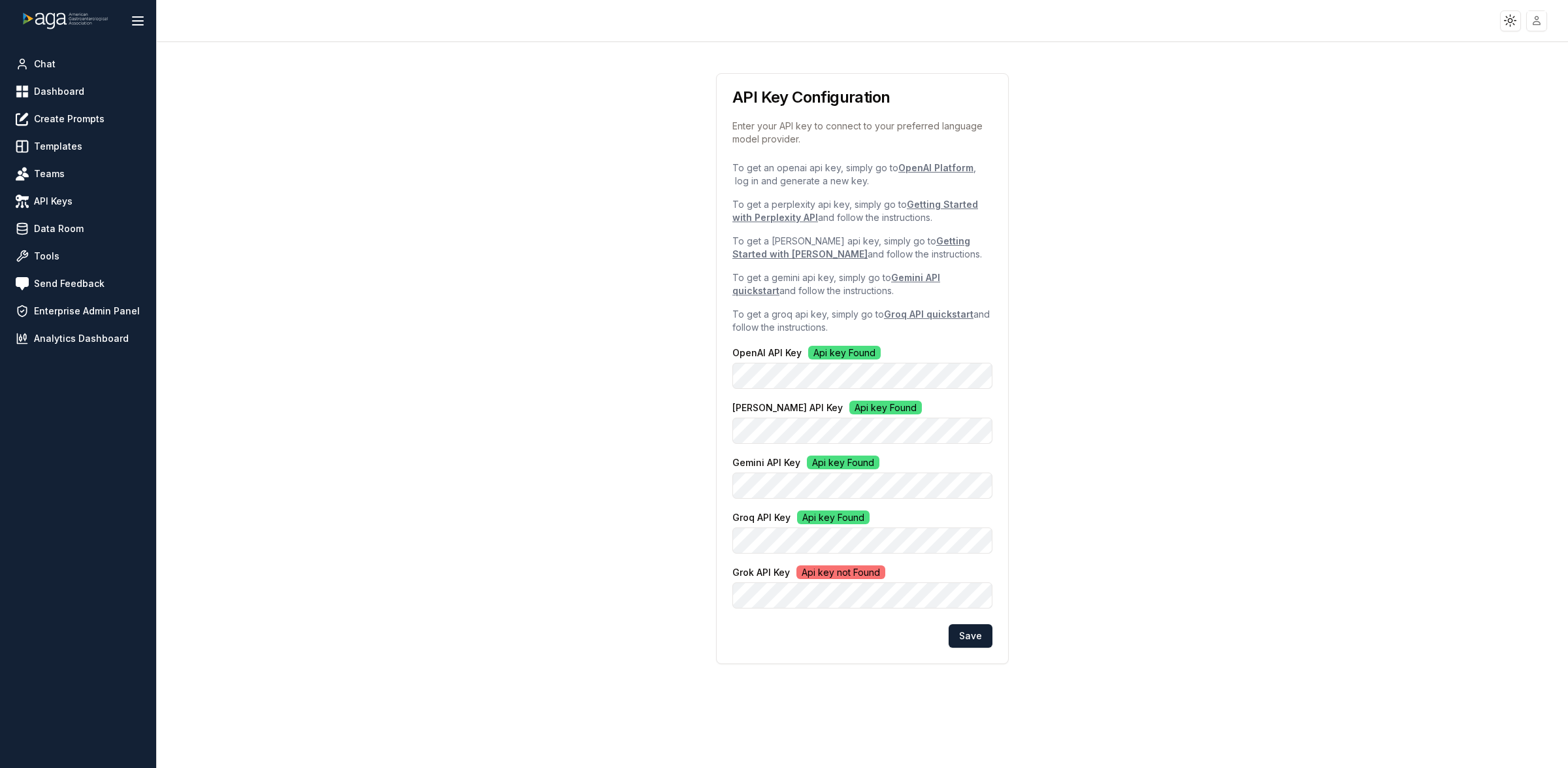
click at [631, 393] on div "API Key Configuration Enter your API key to connect to your preferred language …" at bounding box center [862, 356] width 1340 height 628
